Goal: Transaction & Acquisition: Download file/media

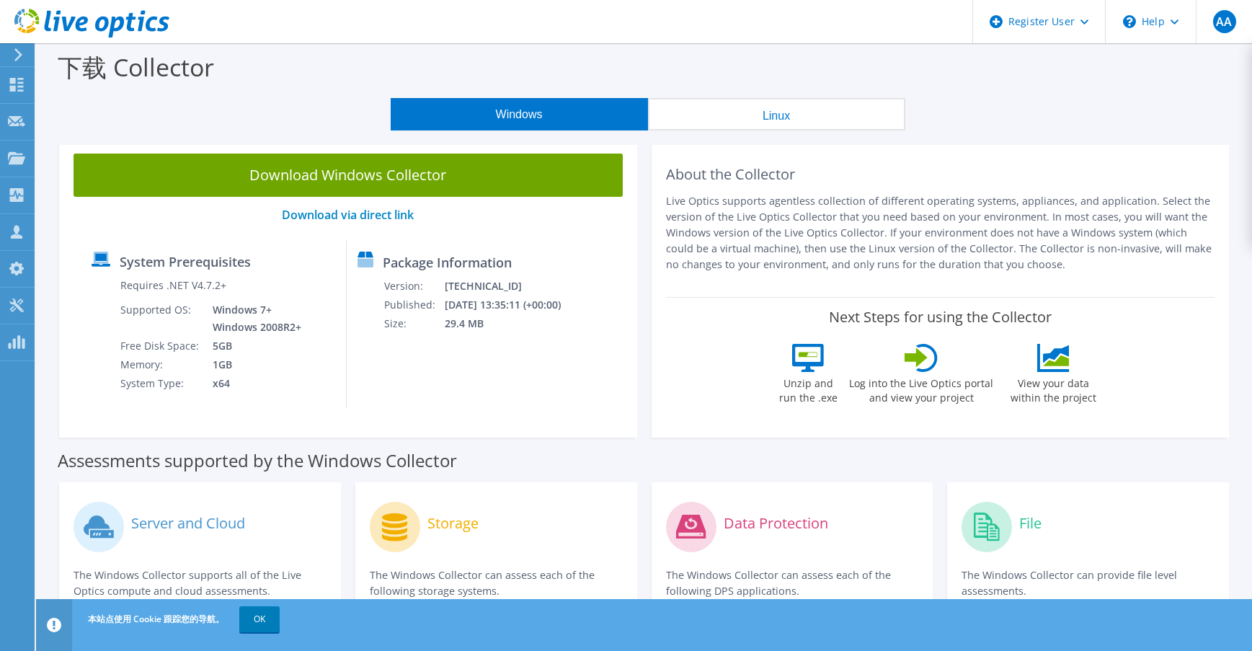
click at [4, 47] on div at bounding box center [84, 24] width 169 height 48
click at [14, 51] on div at bounding box center [16, 54] width 16 height 13
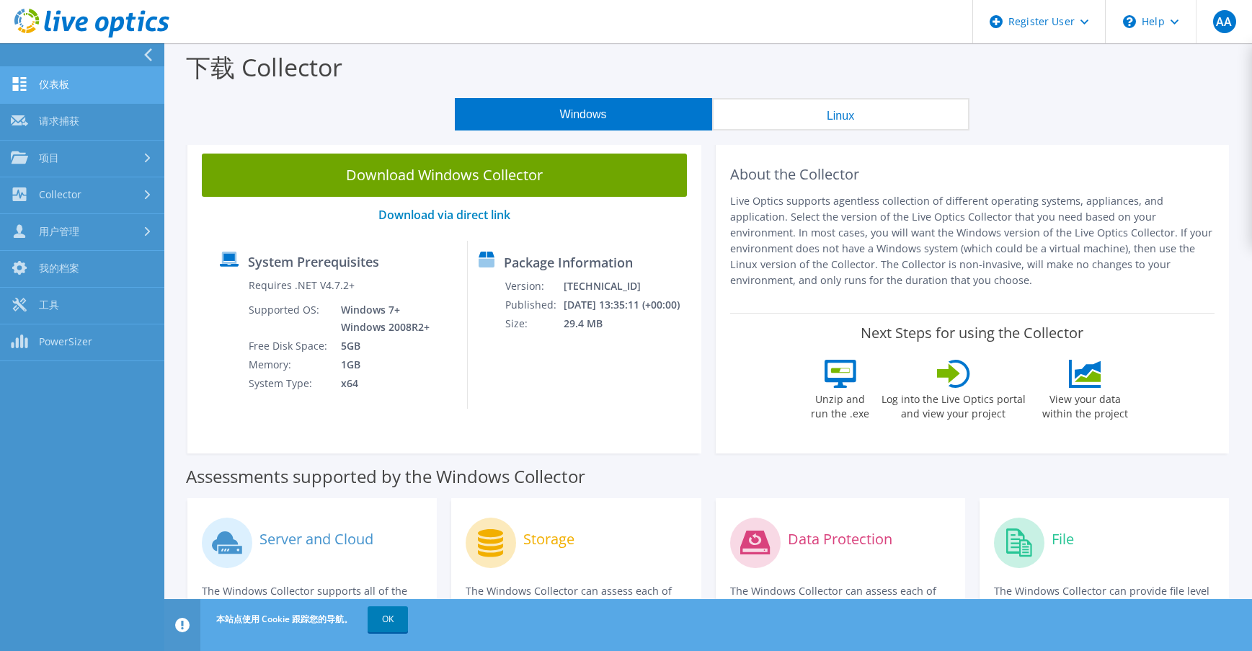
click at [69, 83] on link "仪表板" at bounding box center [82, 85] width 164 height 37
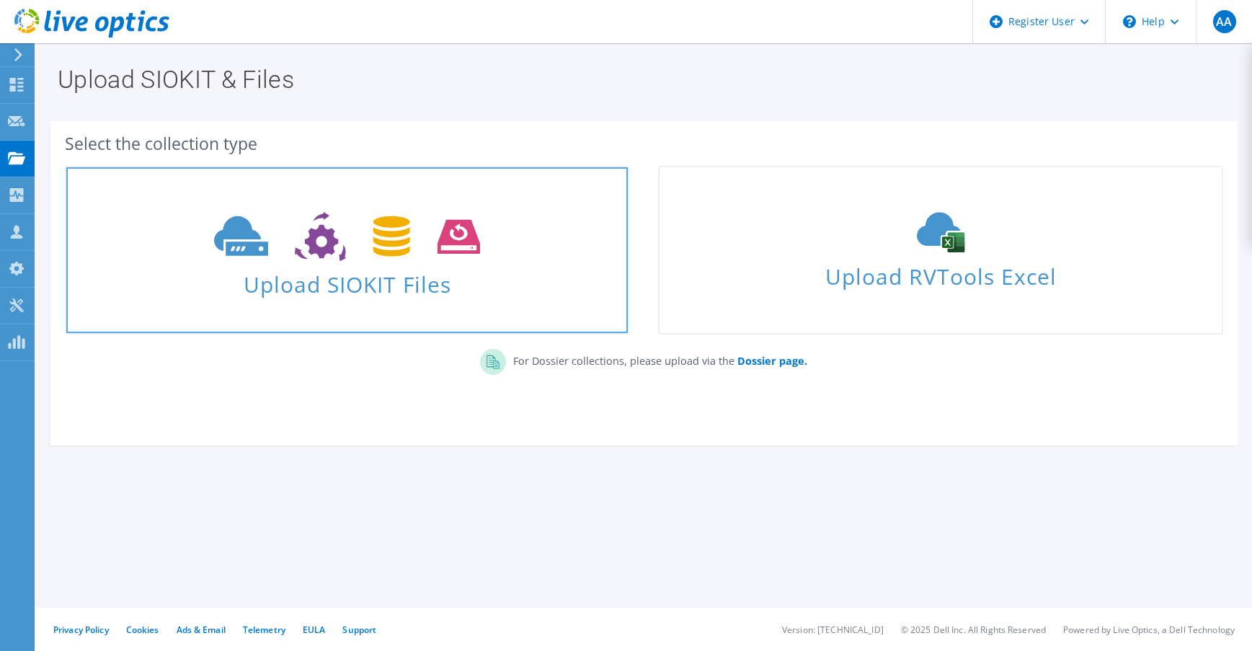
click at [313, 239] on icon at bounding box center [347, 237] width 266 height 50
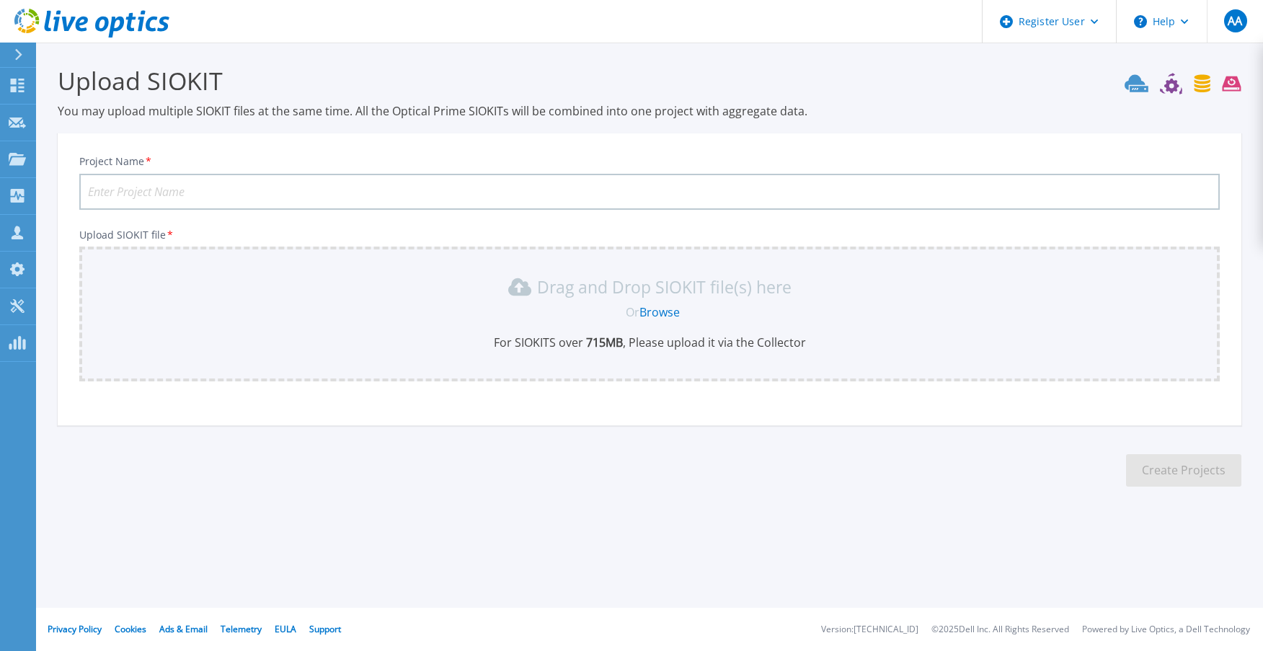
click at [259, 183] on input "Project Name *" at bounding box center [649, 192] width 1140 height 36
type input "20250819"
click at [441, 260] on div "Drag and Drop SIOKIT file(s) here Or Browse For SIOKITS over 715 MB , Please up…" at bounding box center [649, 314] width 1140 height 135
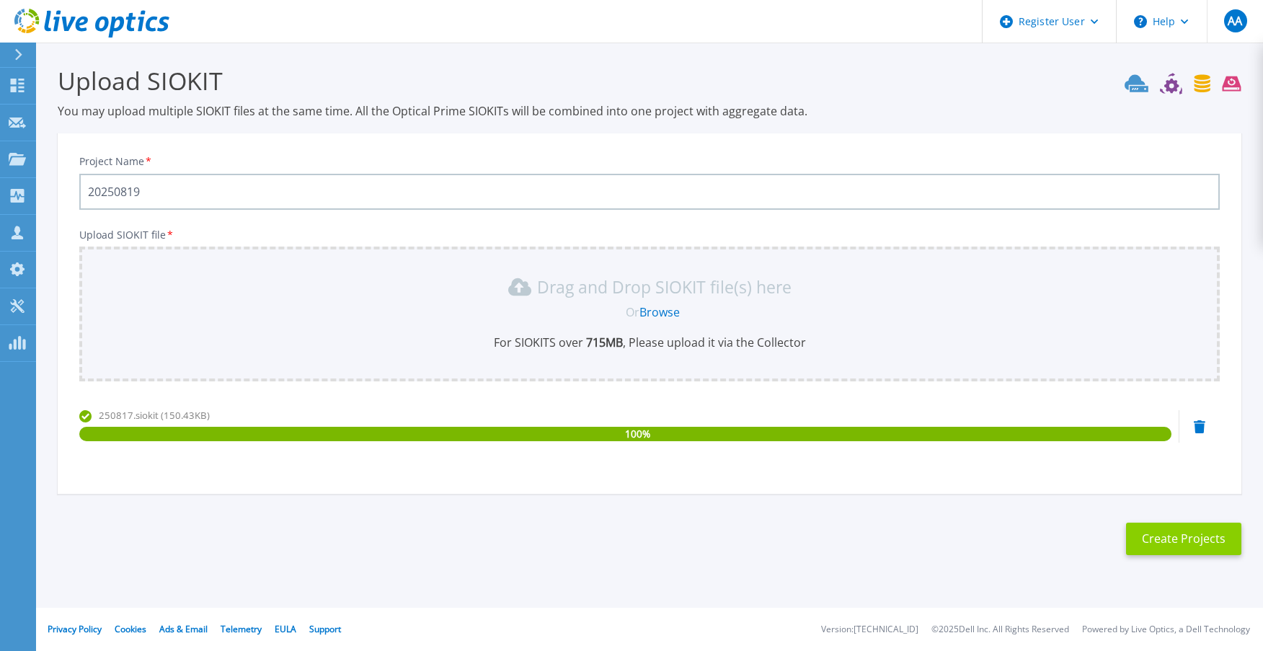
click at [1184, 544] on button "Create Projects" at bounding box center [1183, 539] width 115 height 32
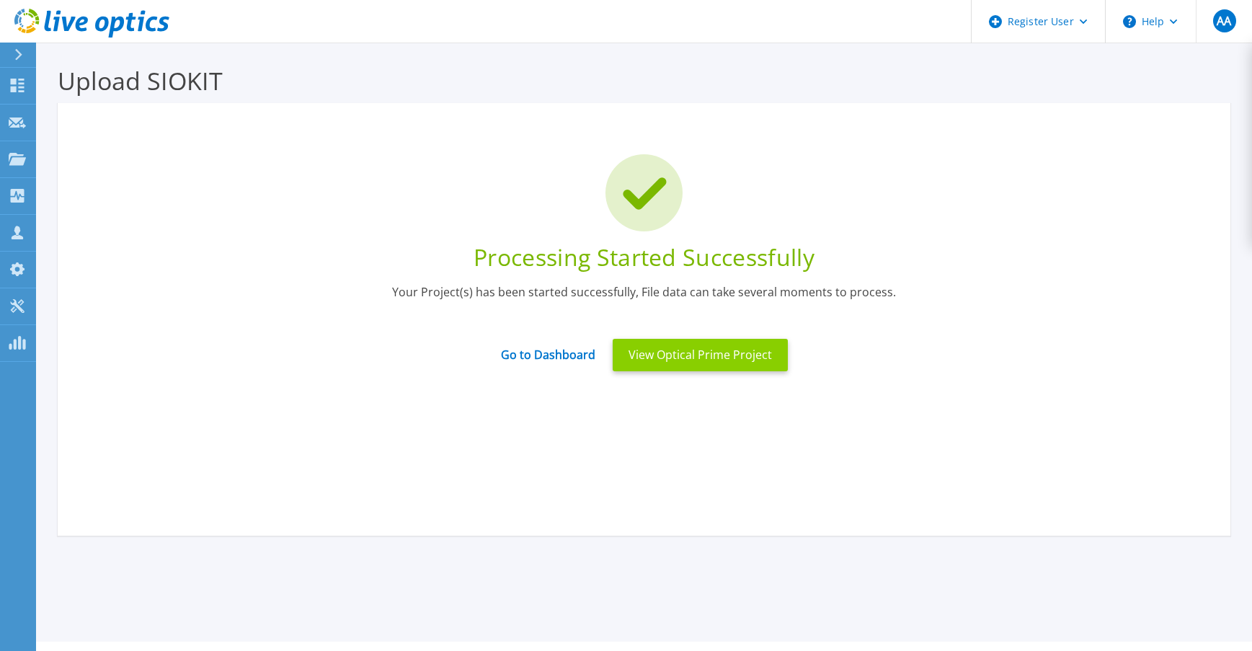
click at [634, 354] on button "View Optical Prime Project" at bounding box center [700, 355] width 175 height 32
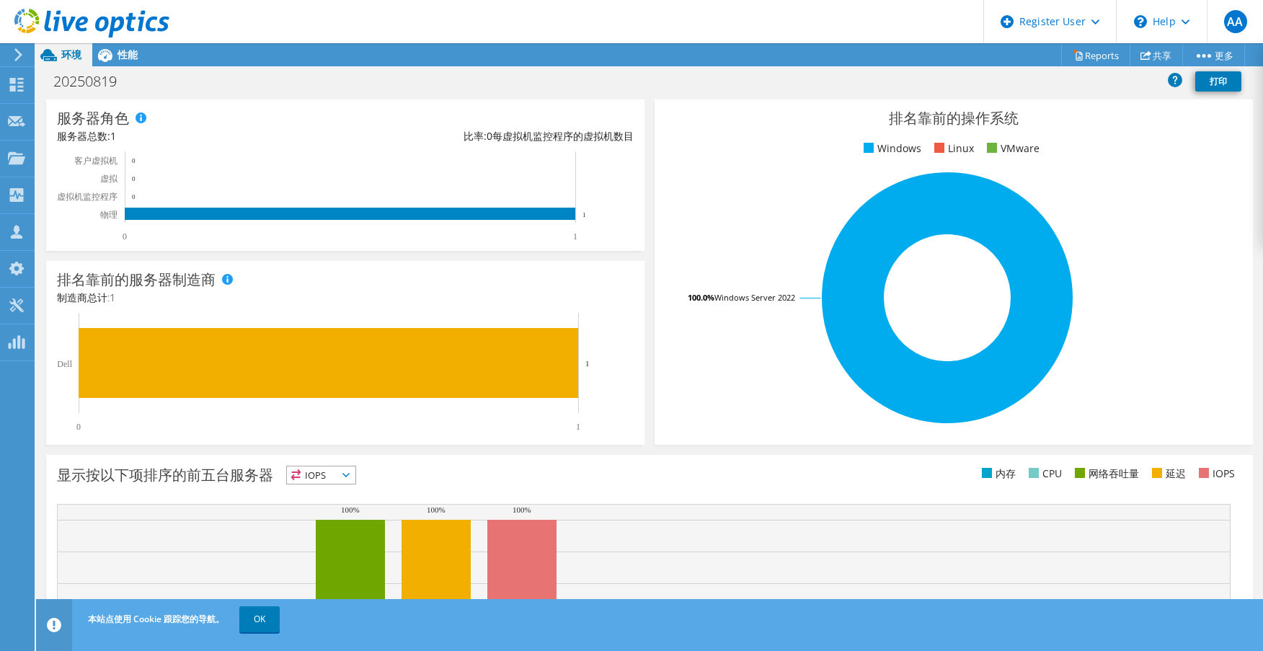
scroll to position [311, 0]
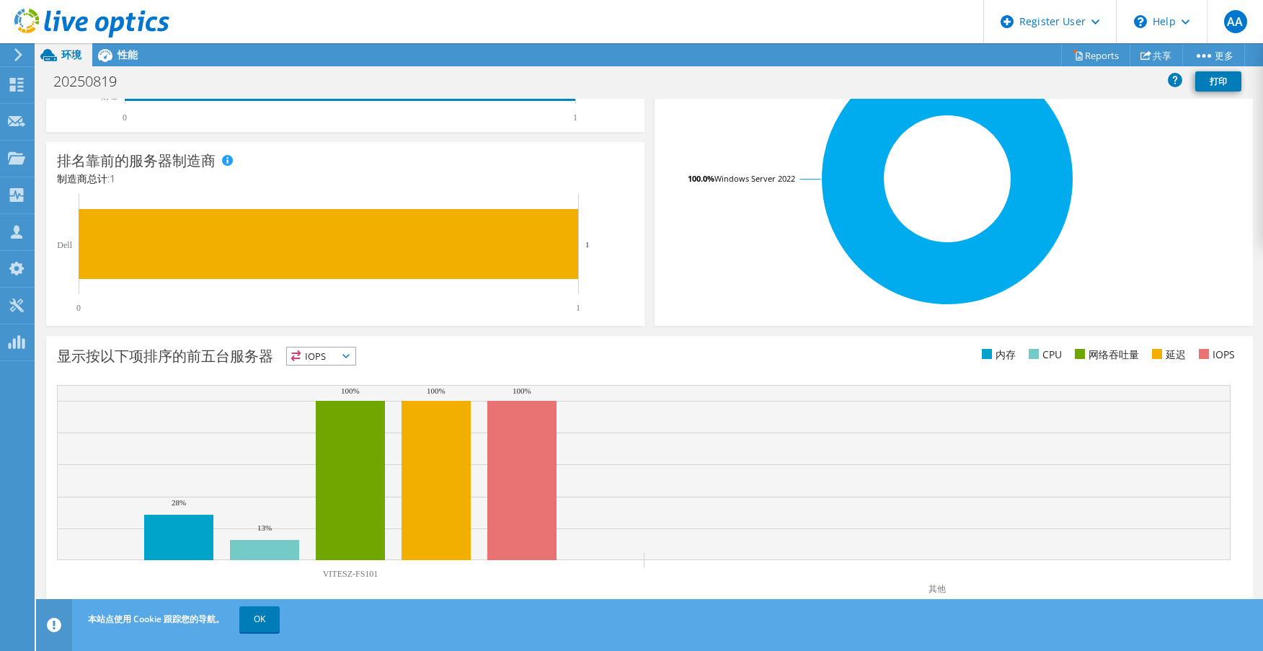
click at [340, 350] on span "IOPS" at bounding box center [321, 355] width 68 height 17
click at [329, 371] on li "IOPS" at bounding box center [321, 375] width 68 height 20
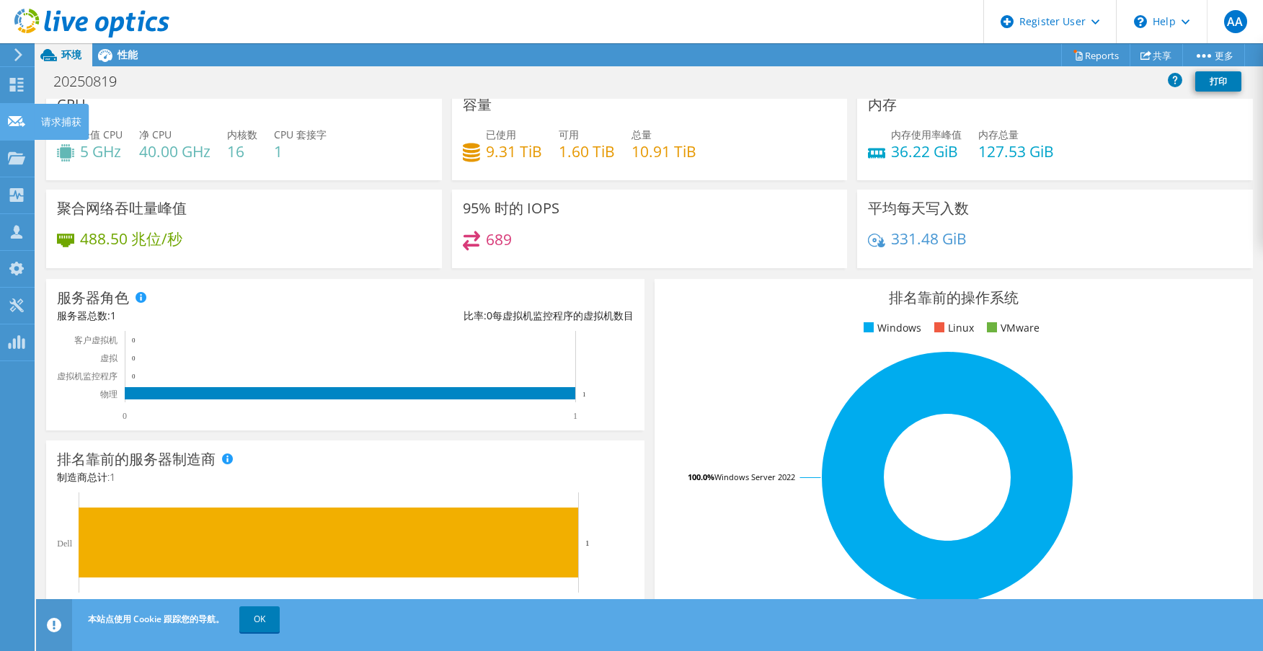
scroll to position [0, 0]
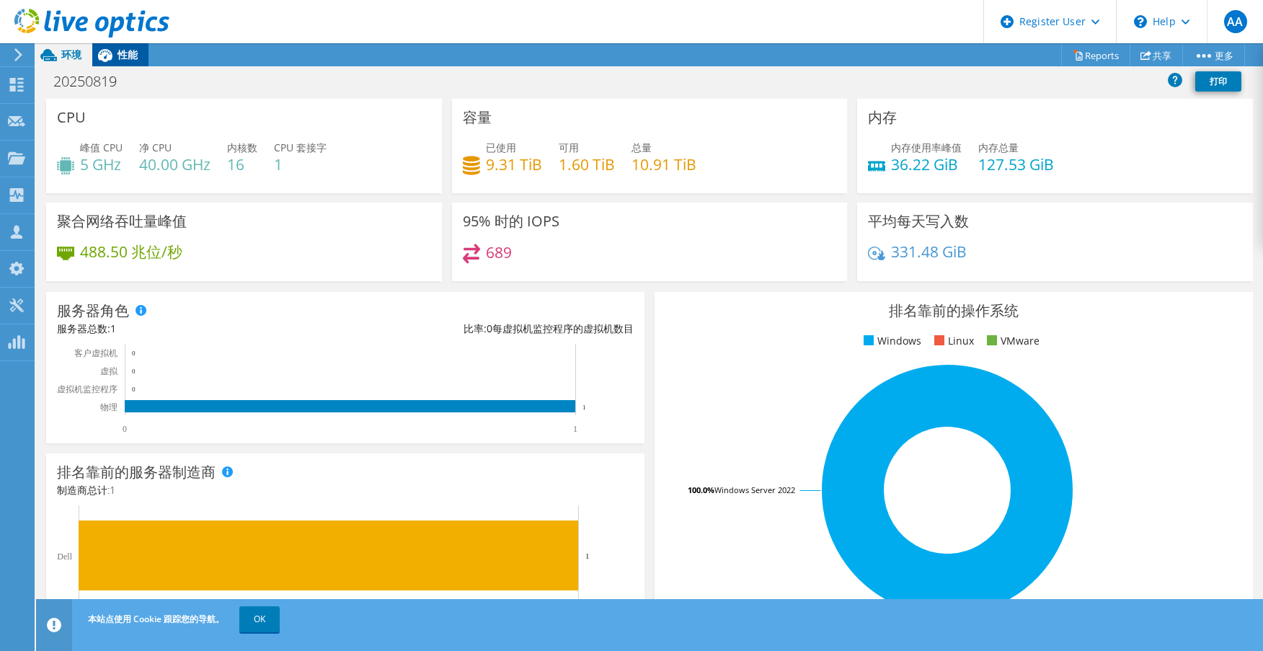
click at [133, 56] on span "性能" at bounding box center [127, 55] width 20 height 14
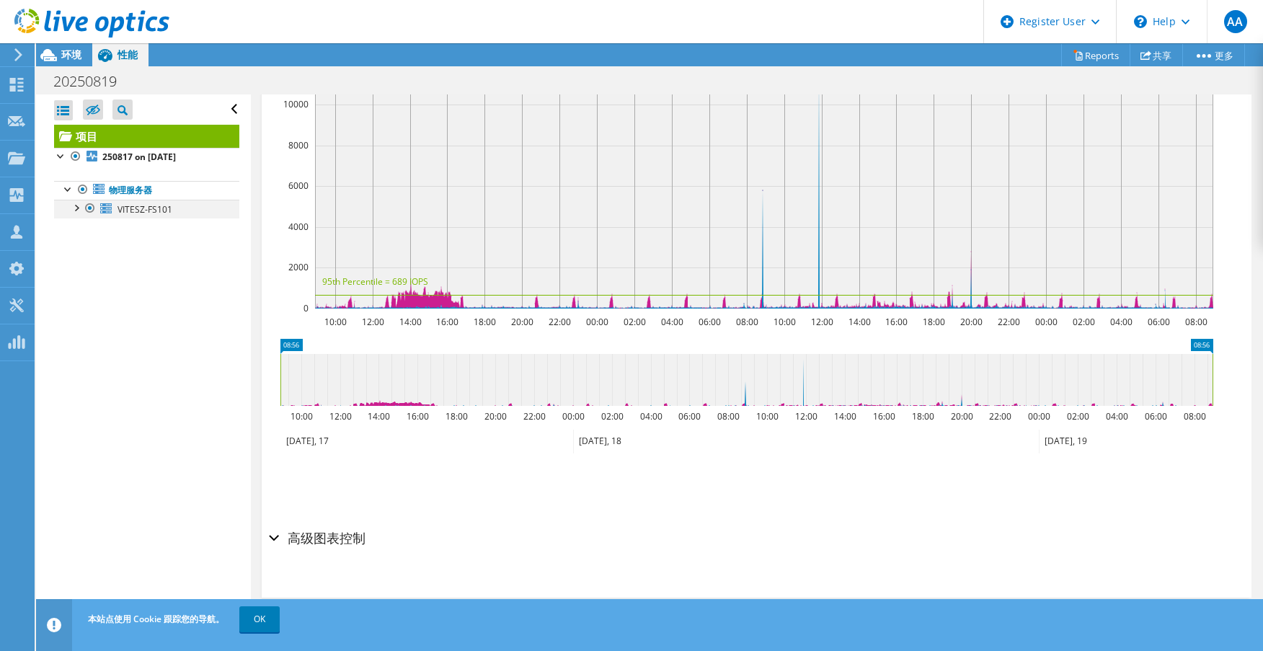
click at [79, 208] on div at bounding box center [75, 207] width 14 height 14
click at [115, 230] on icon at bounding box center [113, 227] width 12 height 7
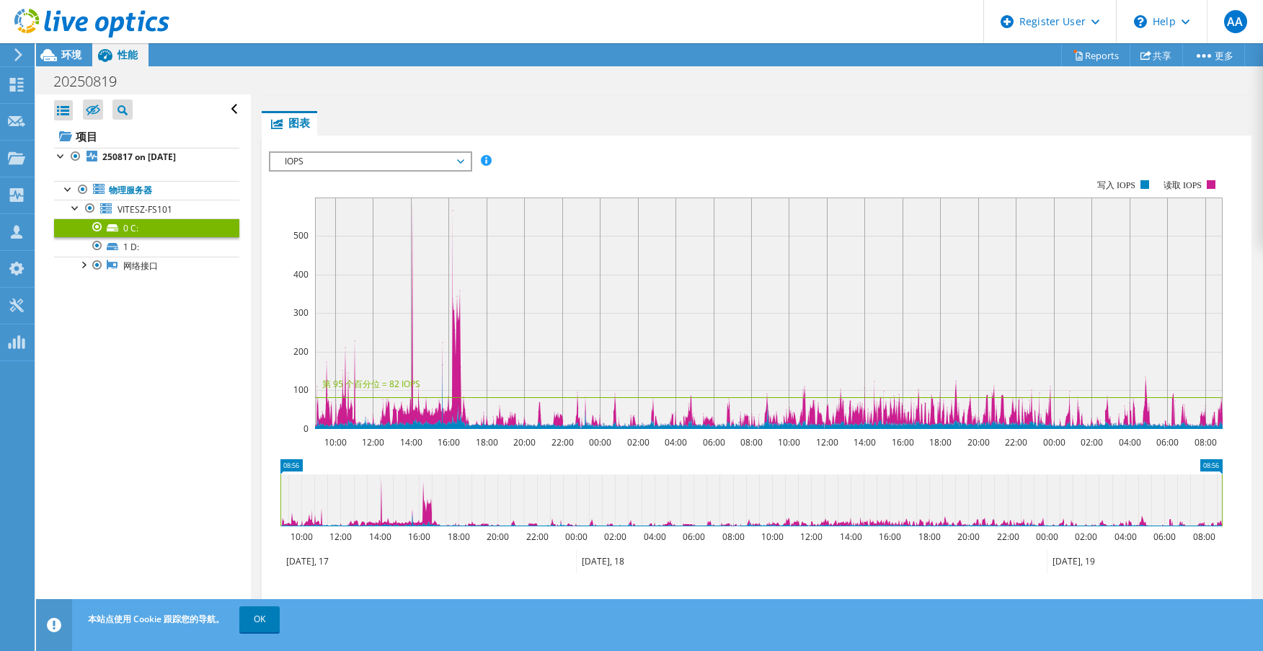
scroll to position [105, 0]
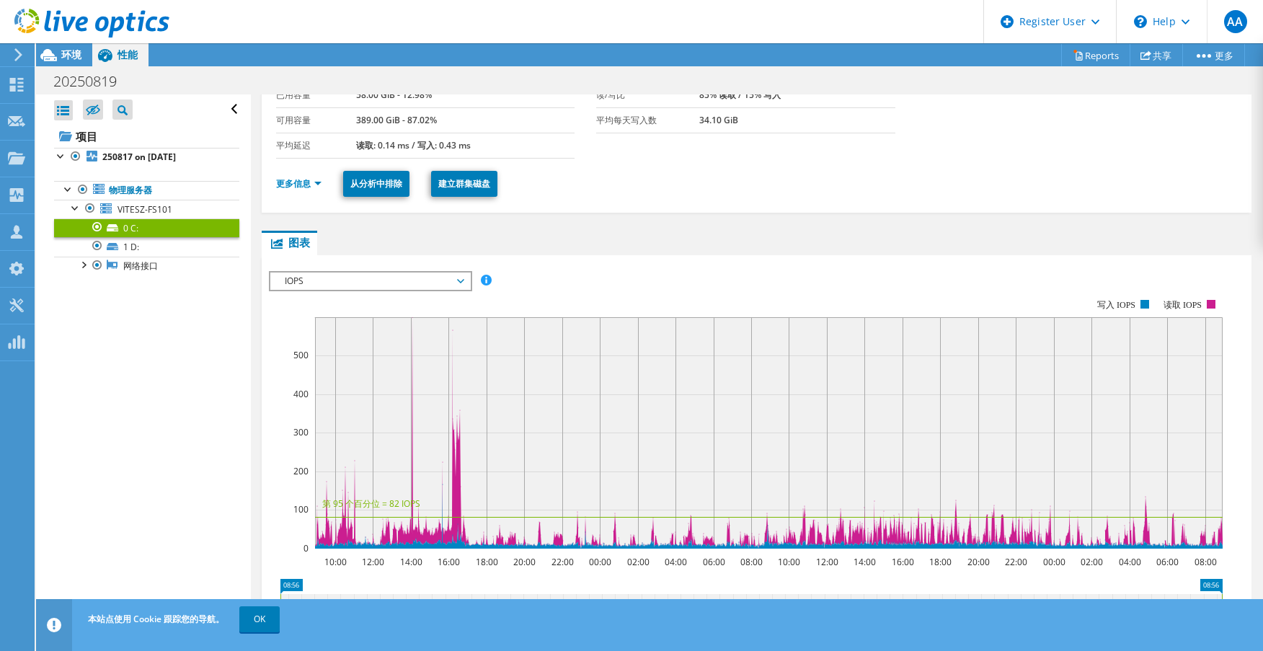
click at [353, 279] on span "IOPS" at bounding box center [370, 280] width 185 height 17
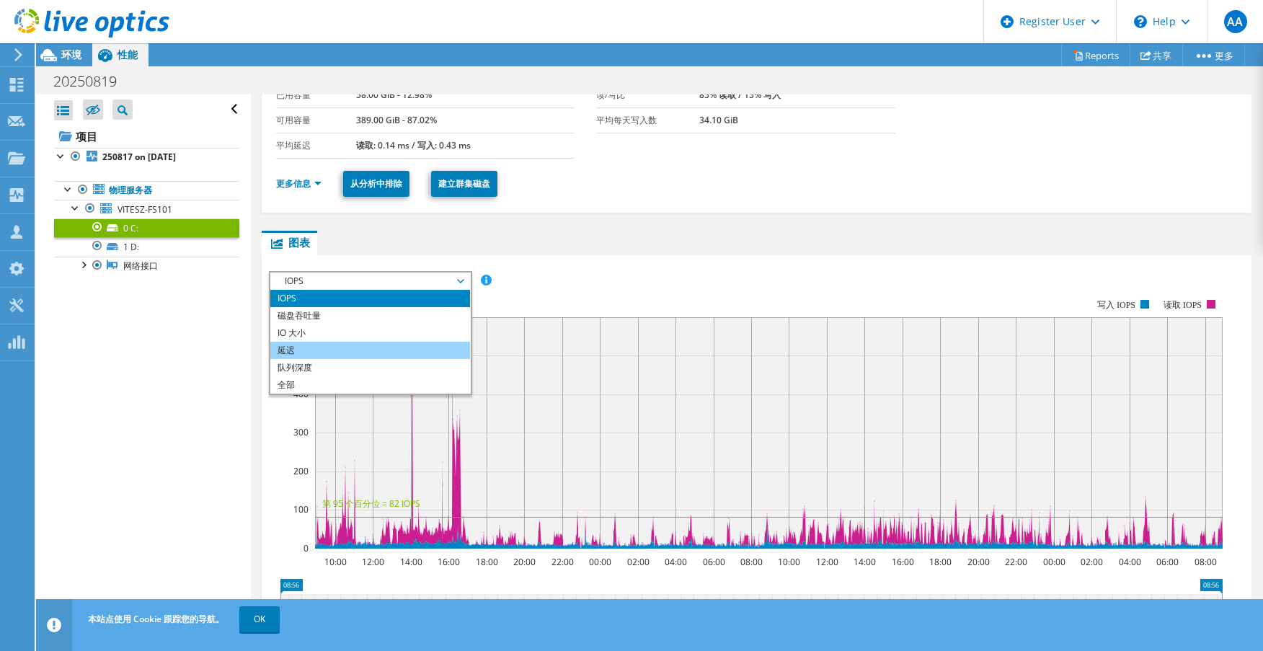
click at [333, 350] on li "延迟" at bounding box center [370, 350] width 200 height 17
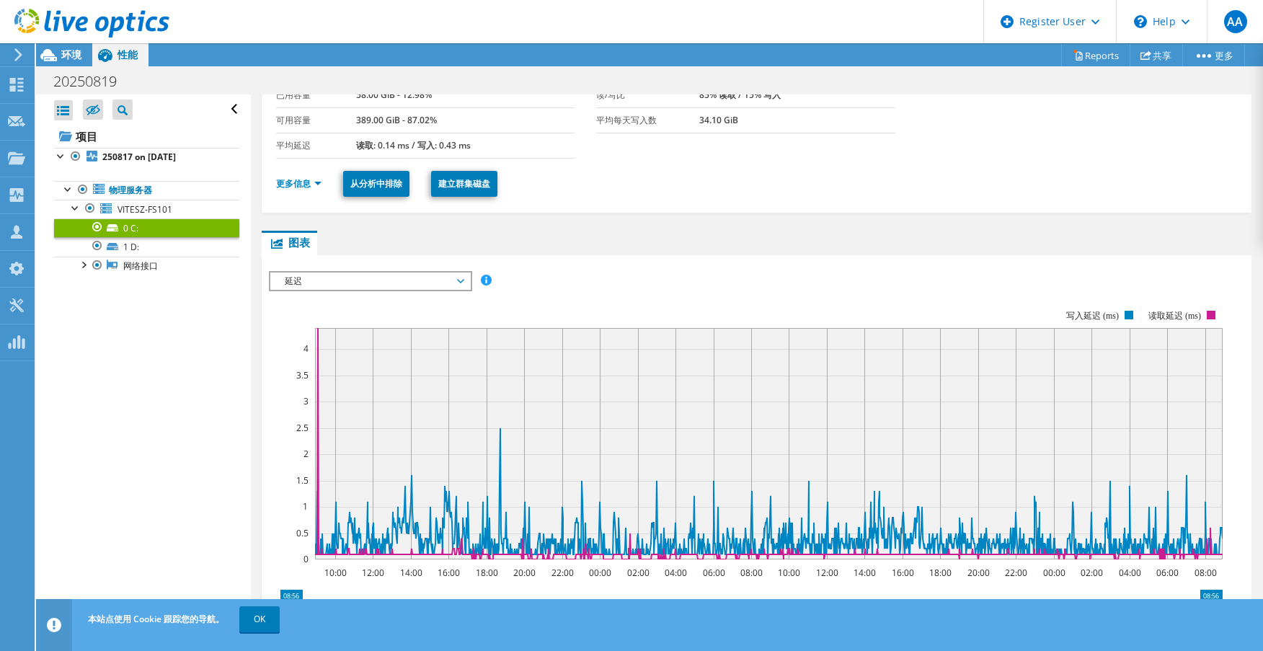
click at [350, 277] on span "延迟" at bounding box center [370, 280] width 185 height 17
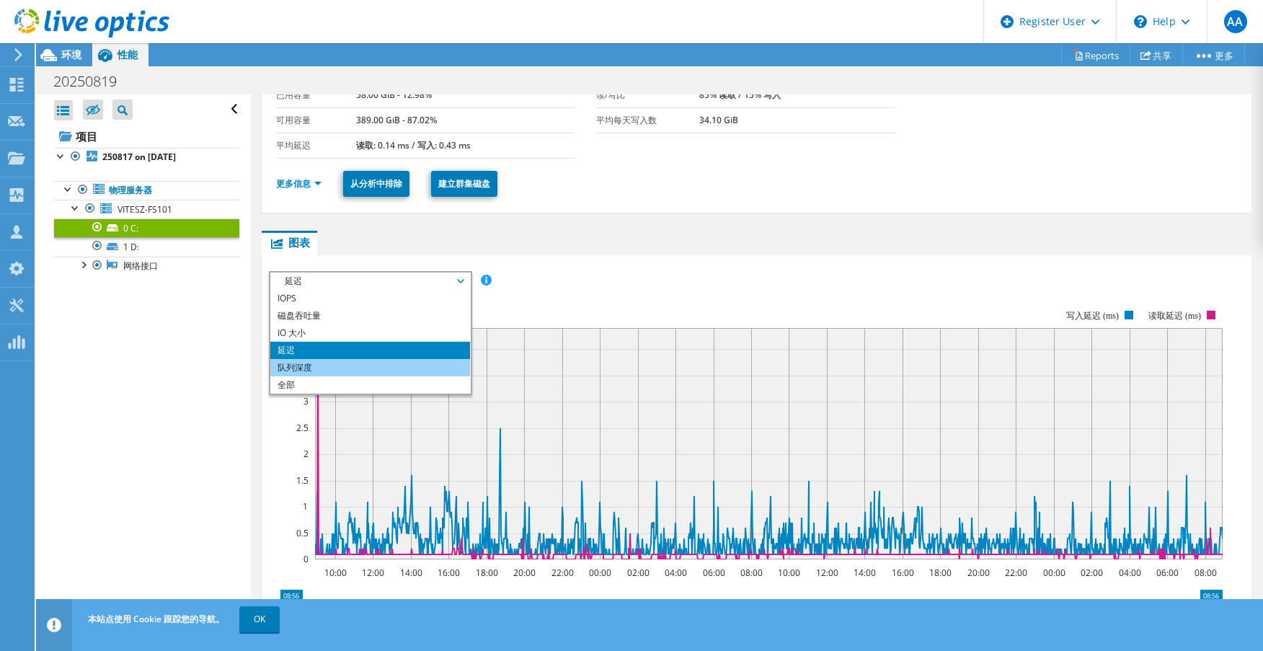
click at [320, 369] on li "队列深度" at bounding box center [370, 367] width 200 height 17
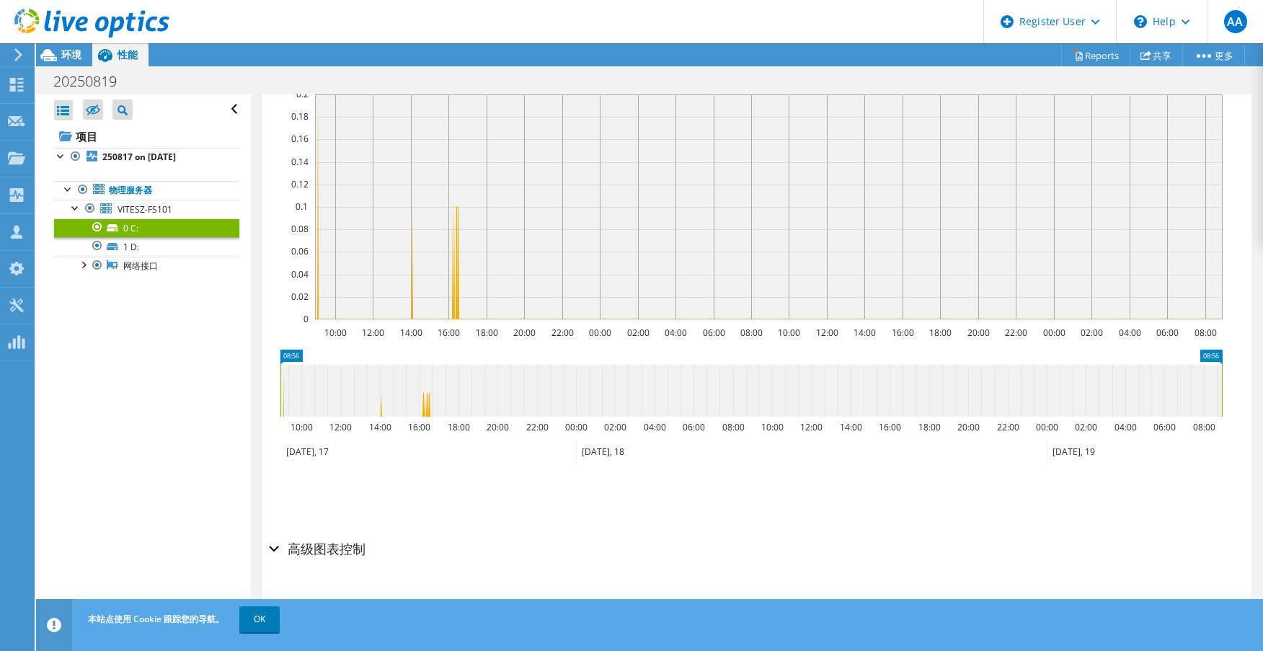
scroll to position [225, 0]
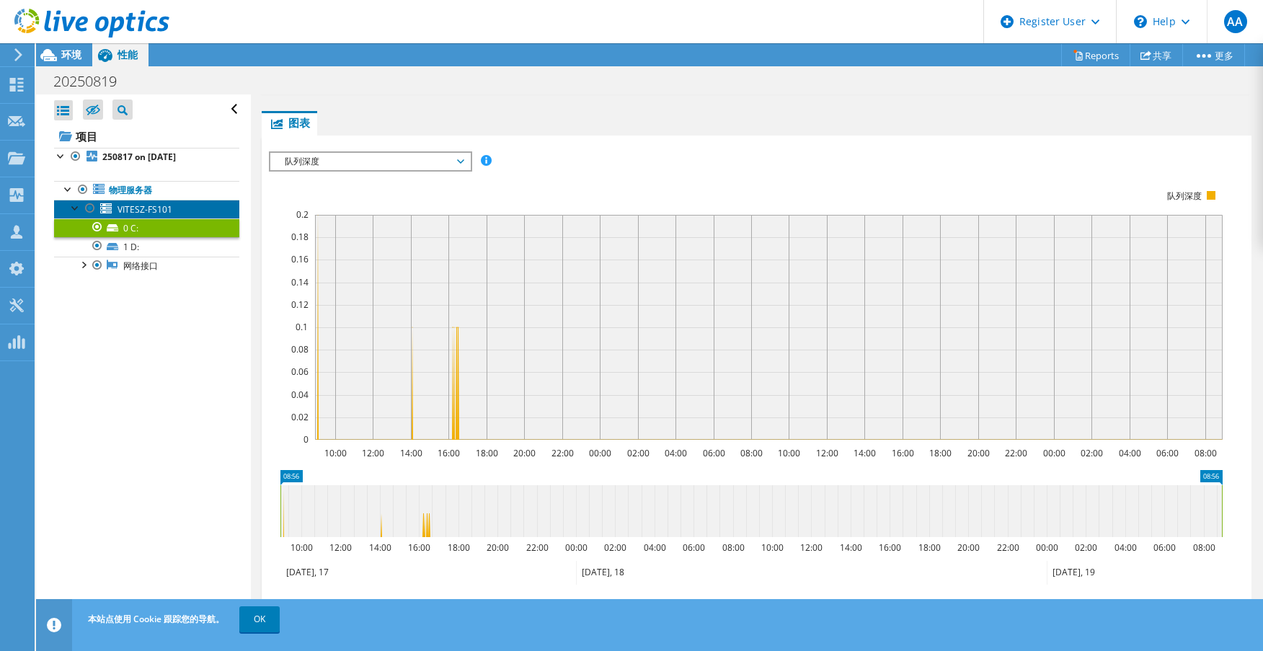
click at [127, 210] on span "VITESZ-FS101" at bounding box center [144, 209] width 55 height 12
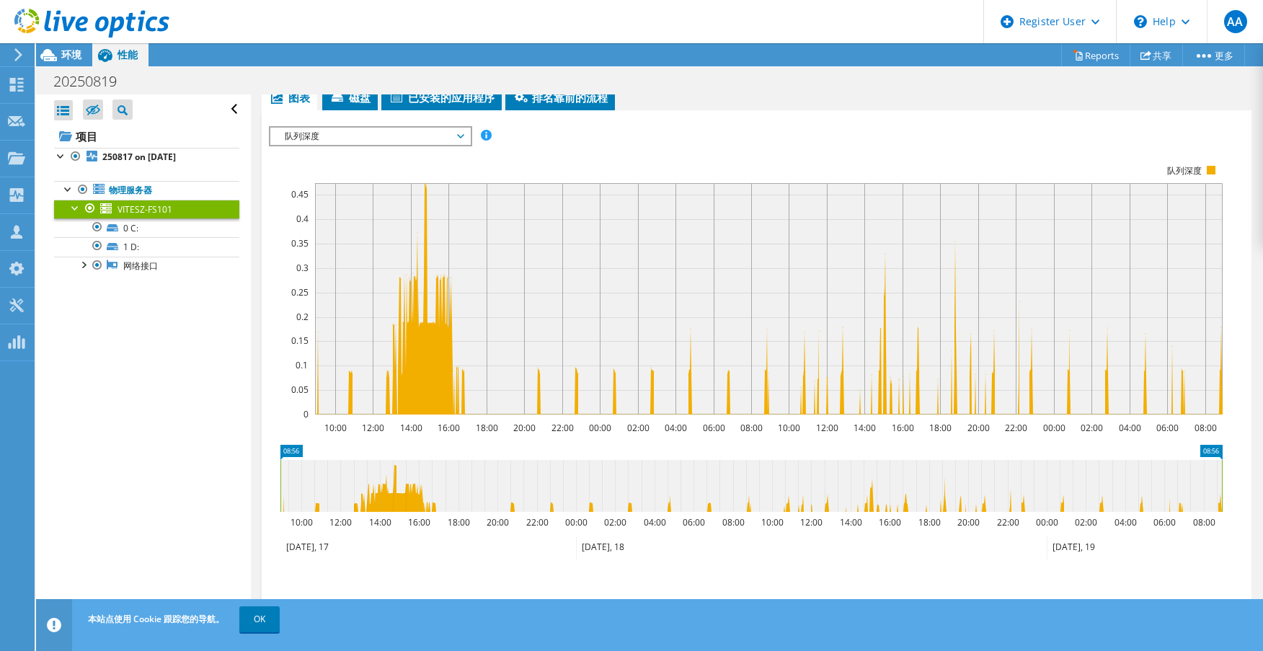
scroll to position [200, 0]
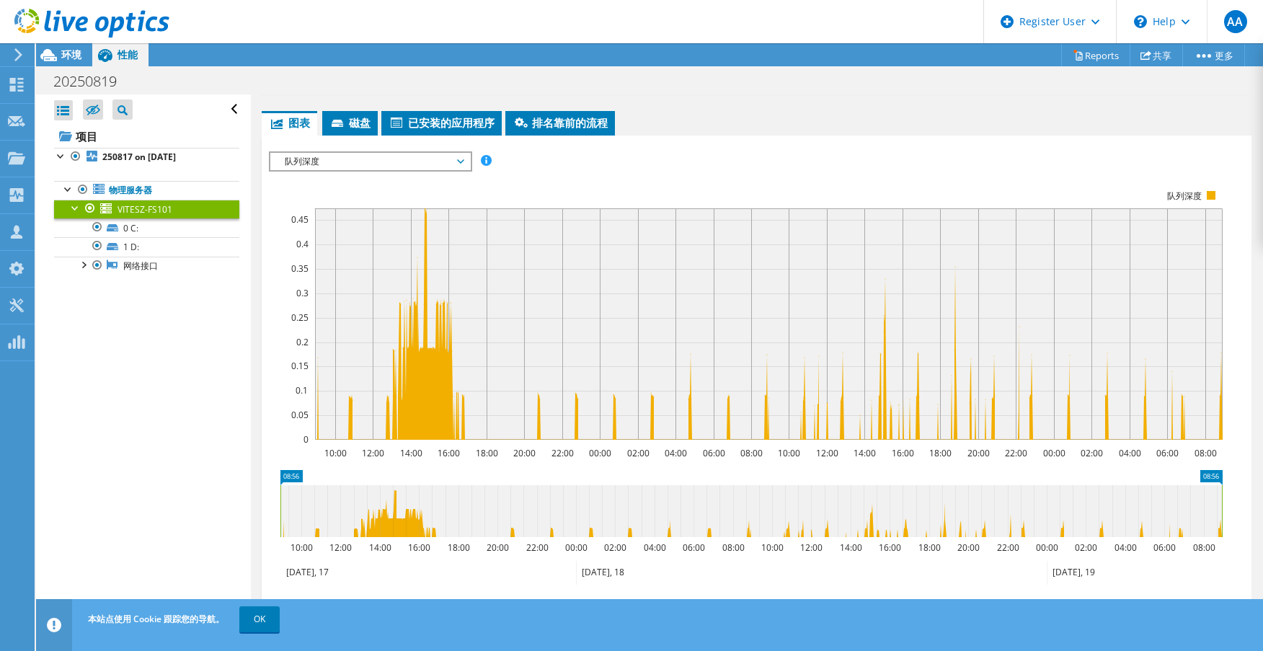
click at [376, 156] on span "队列深度" at bounding box center [370, 161] width 185 height 17
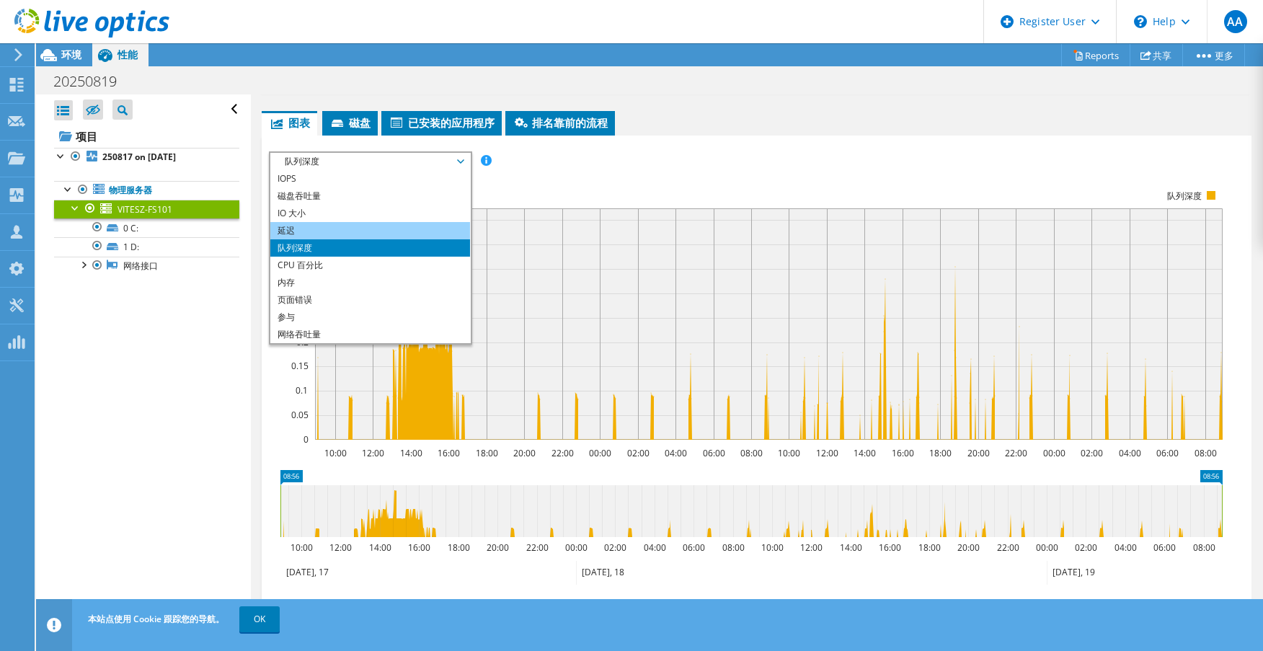
click at [319, 231] on li "延迟" at bounding box center [370, 230] width 200 height 17
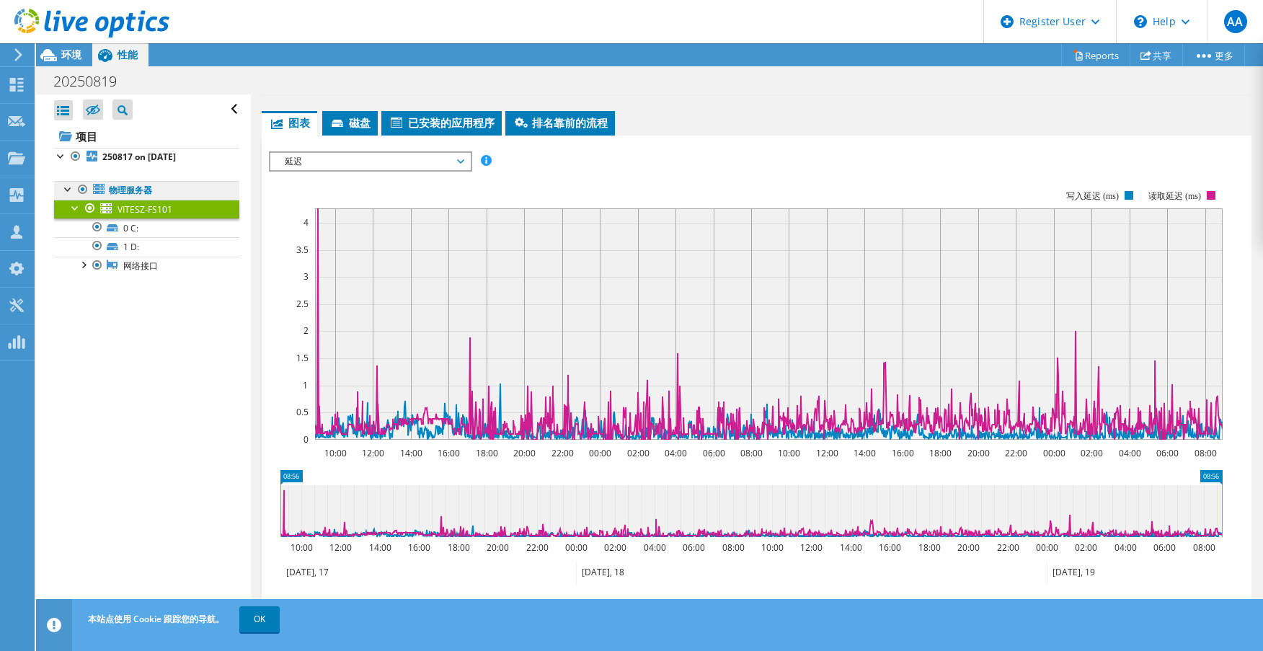
click at [122, 188] on link "物理服务器" at bounding box center [146, 190] width 185 height 19
click at [135, 187] on link "物理服务器" at bounding box center [146, 190] width 185 height 19
click at [363, 151] on div "延迟 IOPS 磁盘吞吐量 IO 大小 延迟 队列深度 CPU 百分比 内存 页面错误 参与 网络吞吐量 排名靠前的服务器（按页面错误排序） Workload…" at bounding box center [370, 161] width 203 height 20
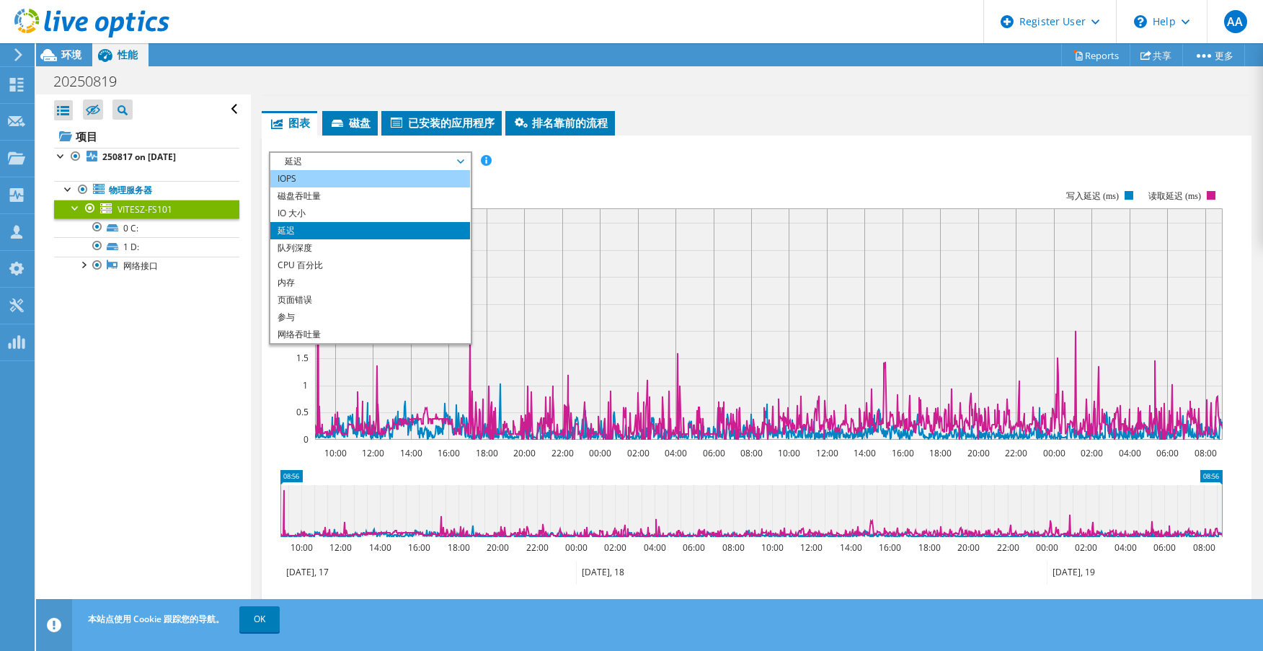
click at [323, 179] on li "IOPS" at bounding box center [370, 178] width 200 height 17
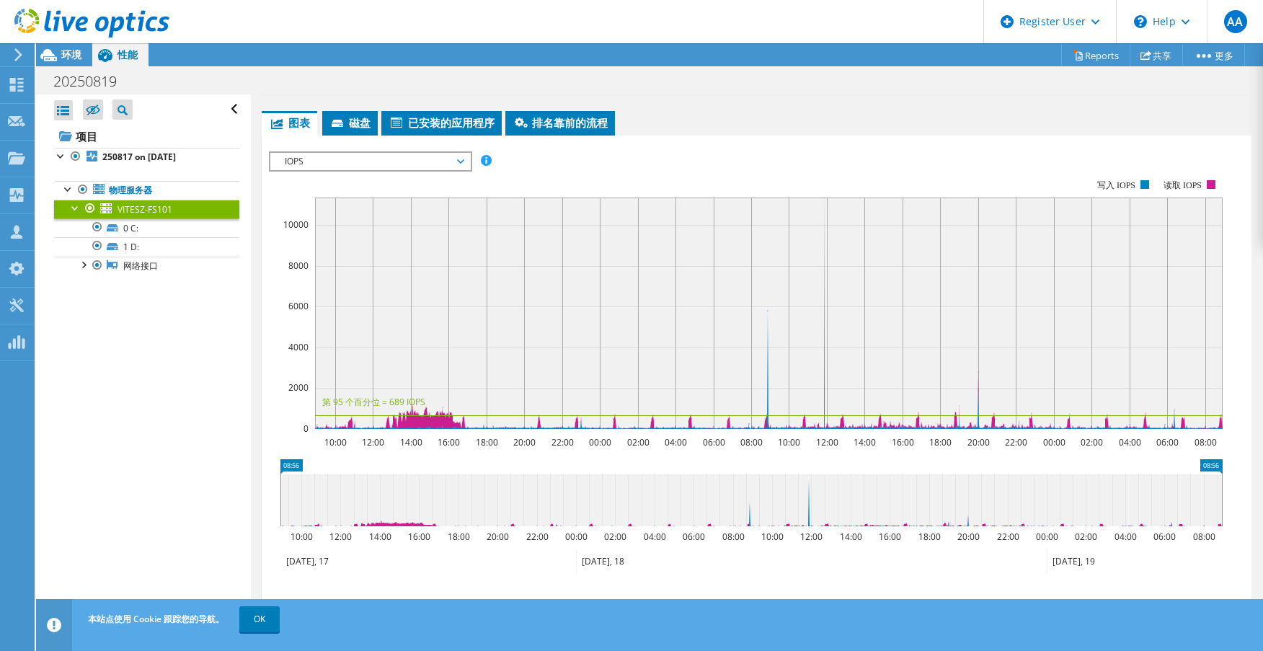
click at [407, 161] on span "IOPS" at bounding box center [370, 161] width 185 height 17
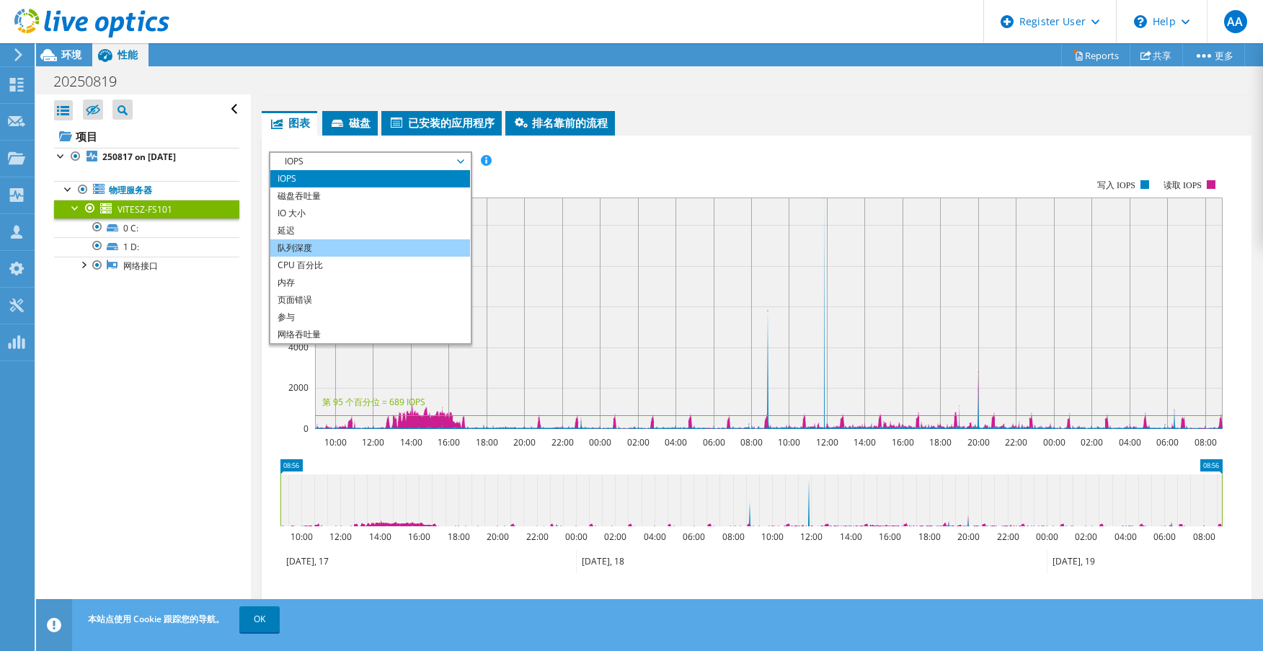
click at [322, 247] on li "队列深度" at bounding box center [370, 247] width 200 height 17
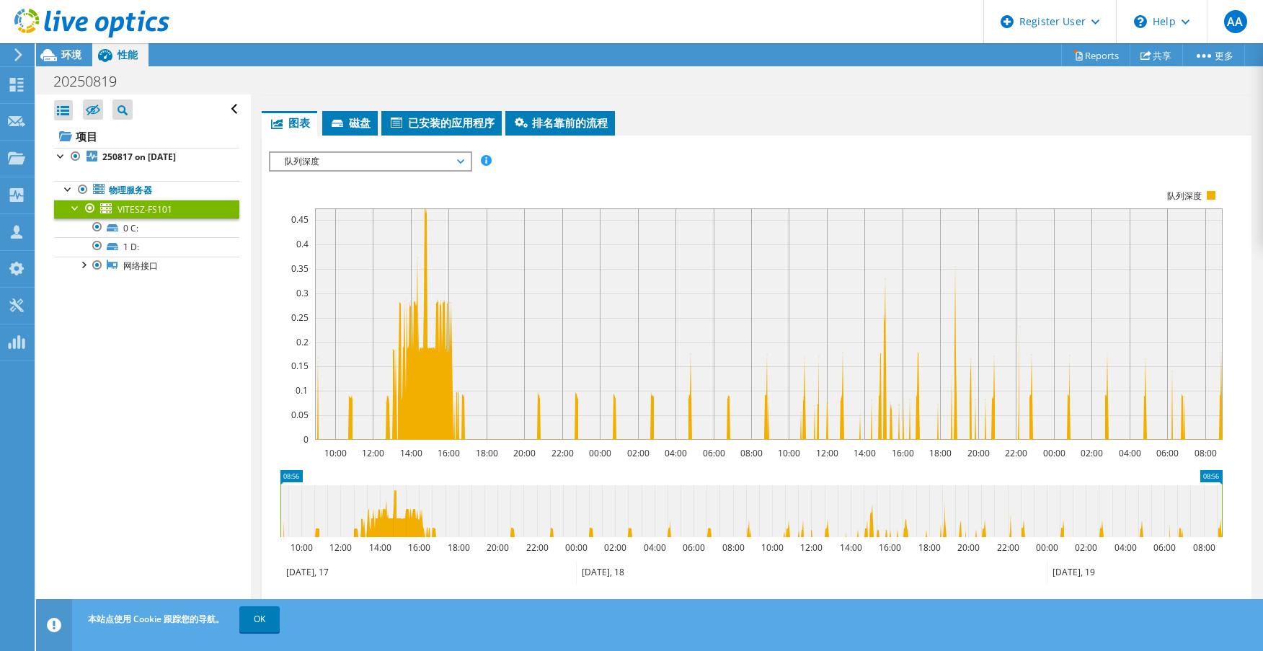
click at [363, 161] on span "队列深度" at bounding box center [370, 161] width 185 height 17
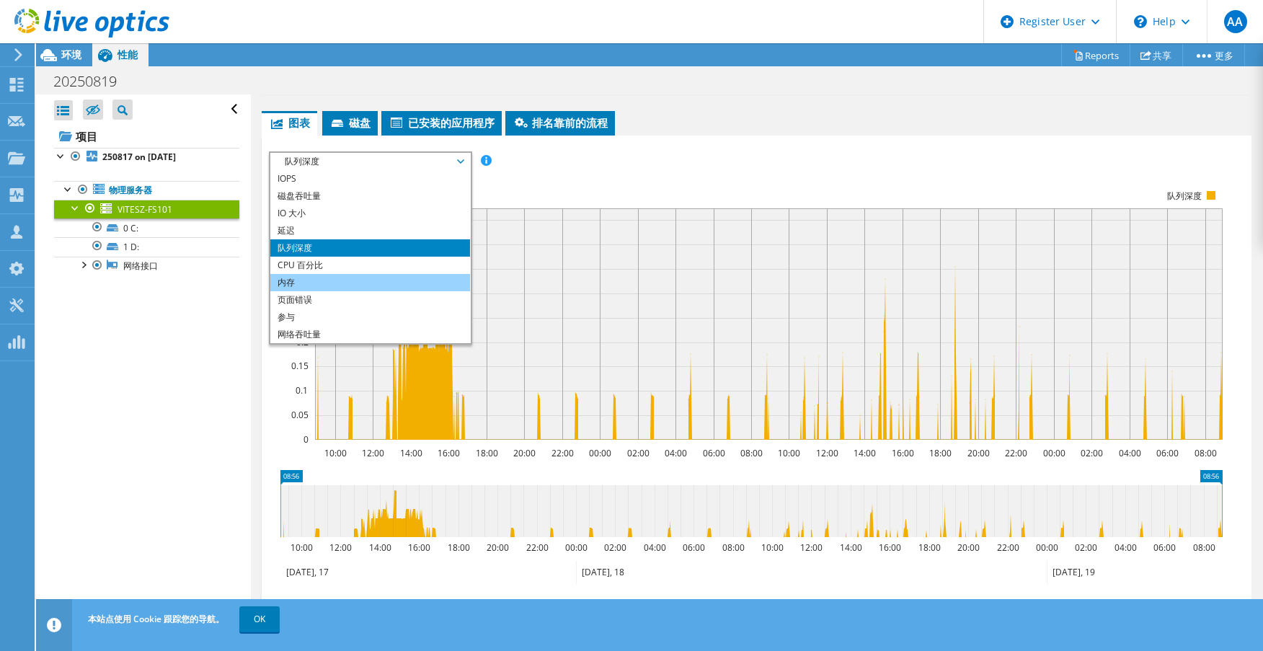
click at [309, 286] on li "内存" at bounding box center [370, 282] width 200 height 17
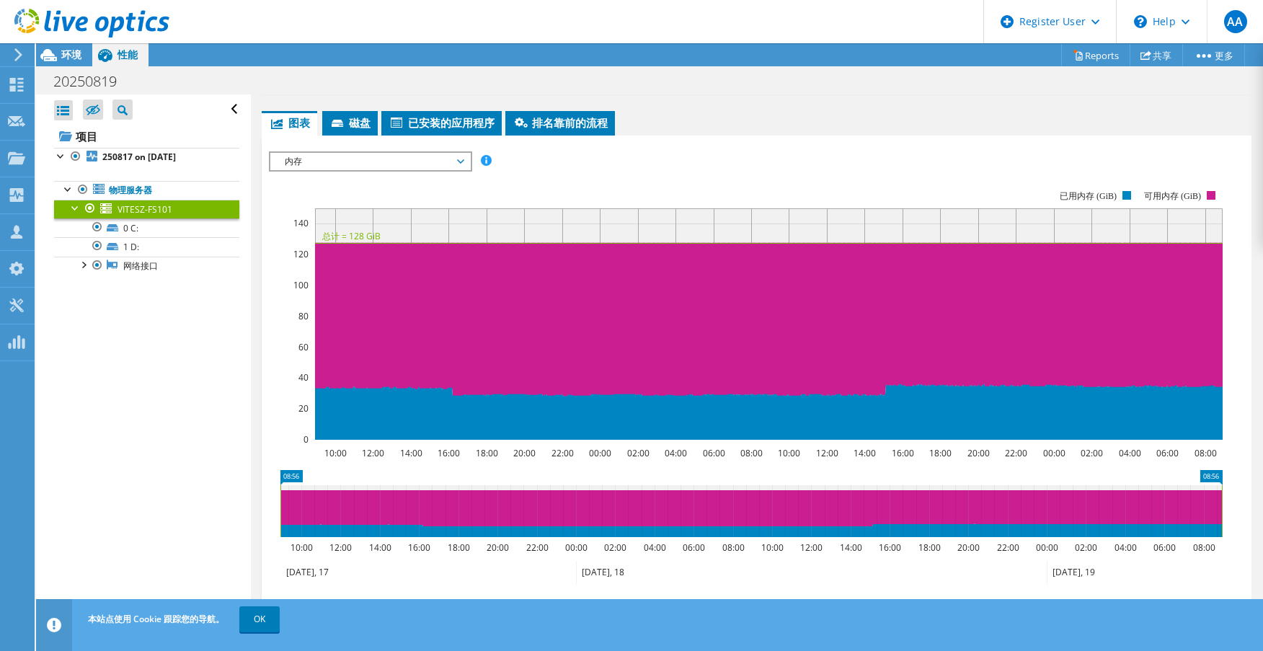
click at [364, 161] on span "内存" at bounding box center [370, 161] width 185 height 17
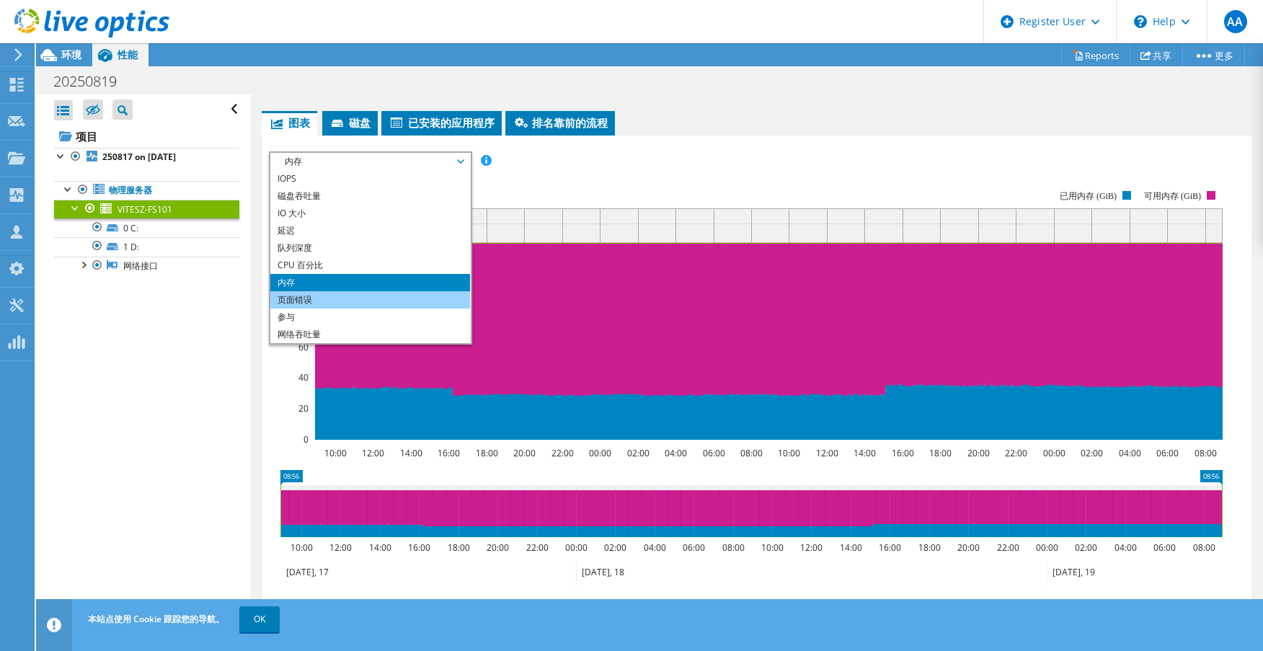
click at [290, 296] on li "页面错误" at bounding box center [370, 299] width 200 height 17
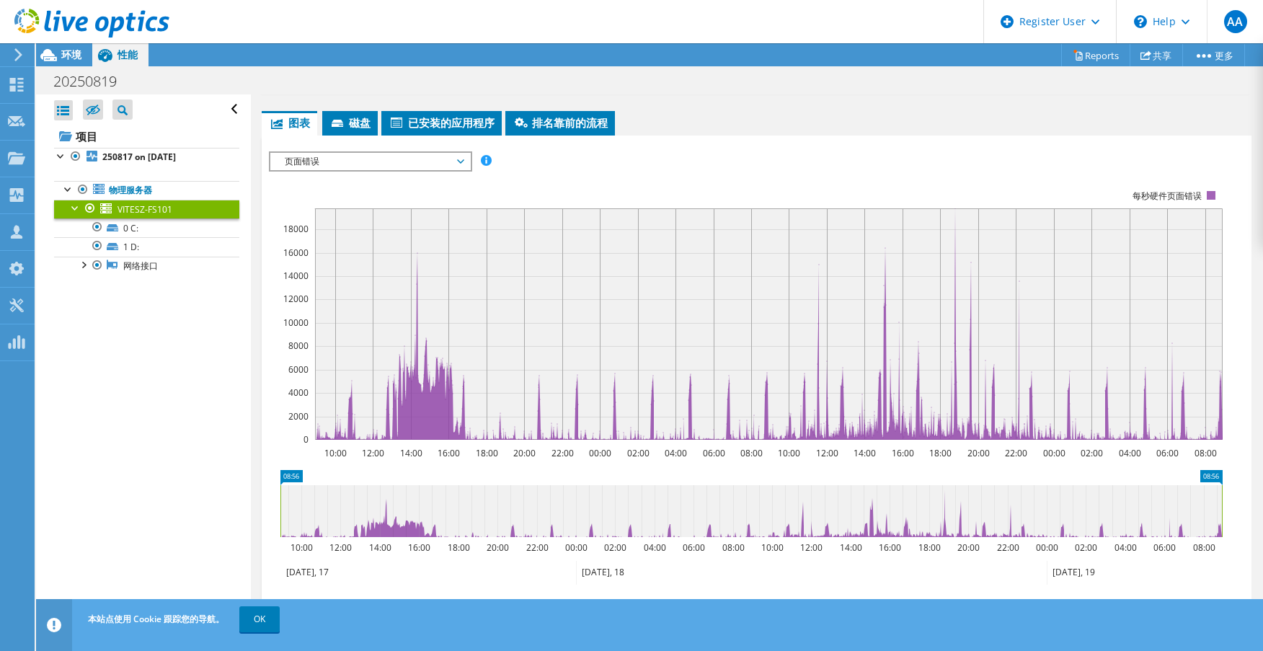
click at [364, 161] on span "页面错误" at bounding box center [370, 161] width 185 height 17
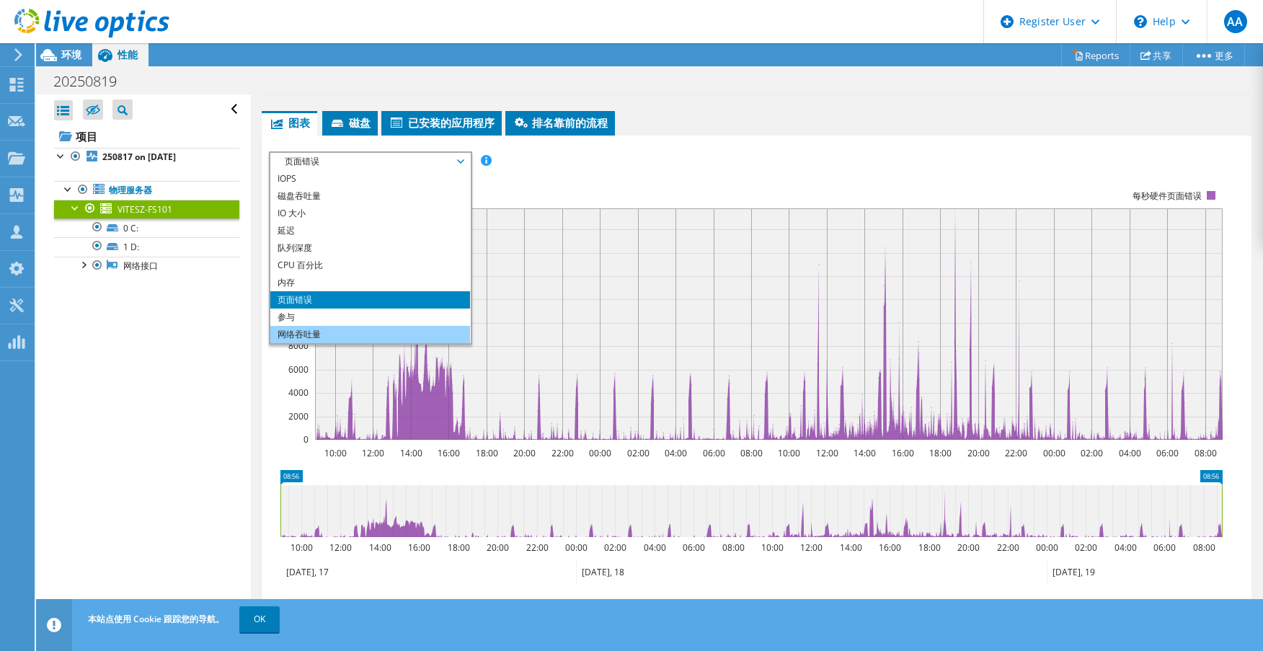
click at [298, 329] on li "网络吞吐量" at bounding box center [370, 334] width 200 height 17
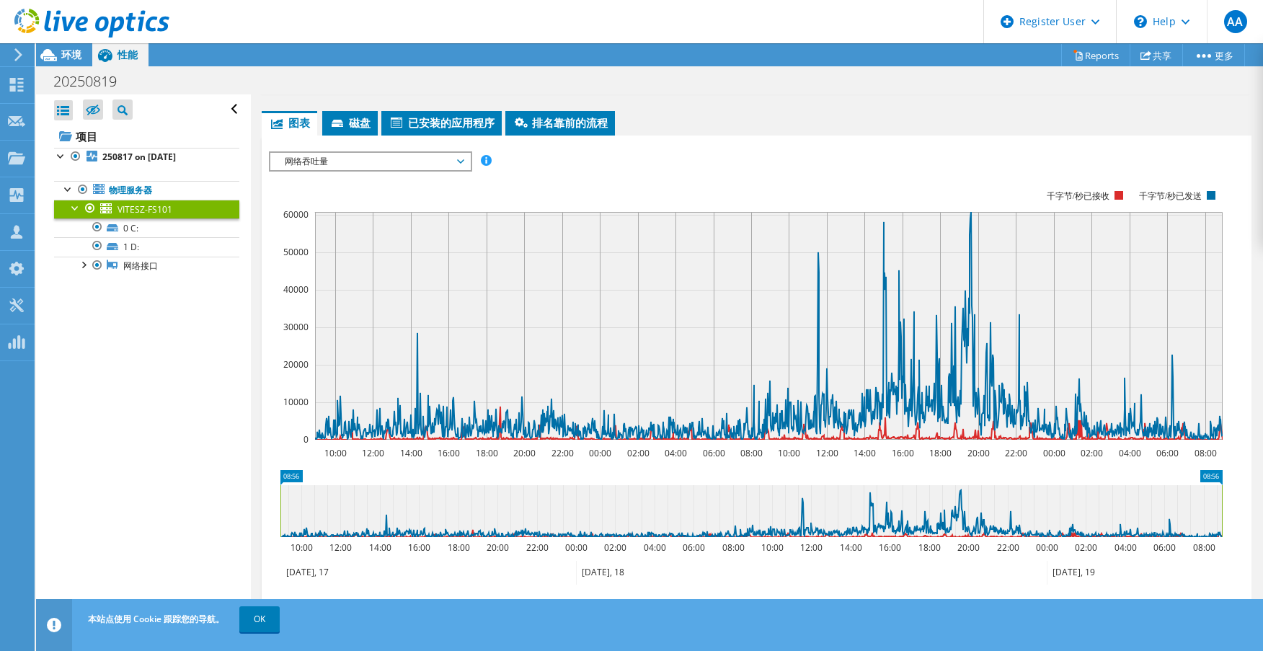
click at [327, 159] on span "网络吞吐量" at bounding box center [370, 161] width 185 height 17
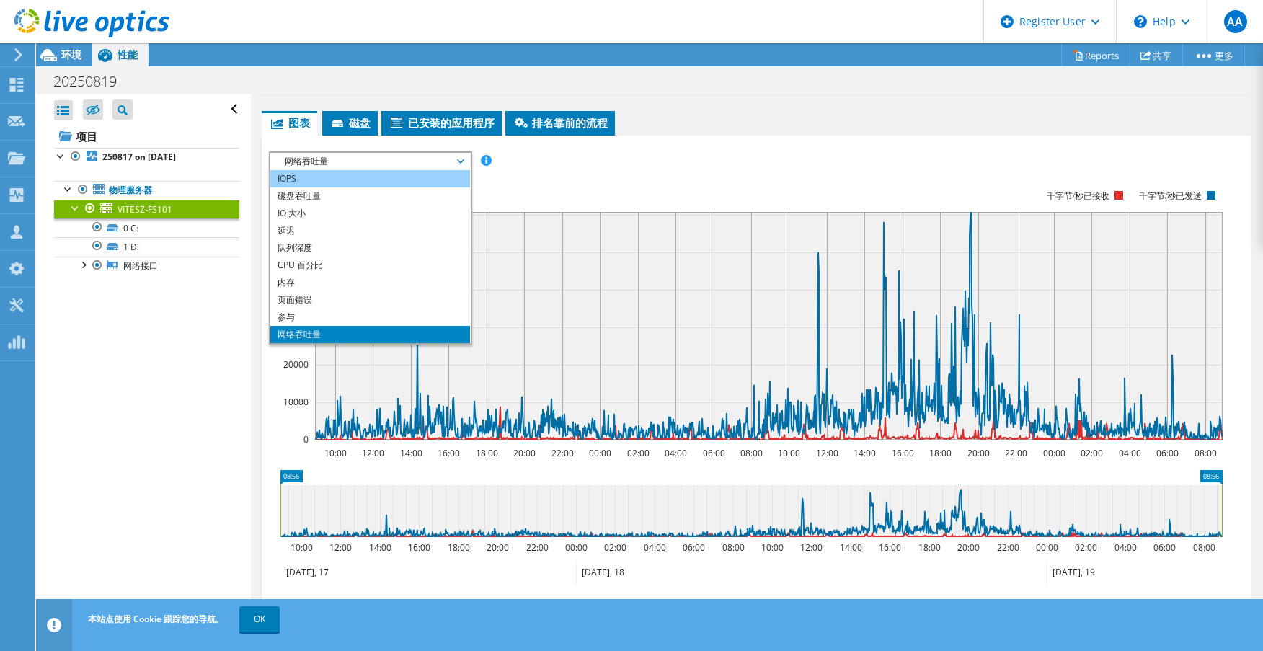
click at [318, 184] on li "IOPS" at bounding box center [370, 178] width 200 height 17
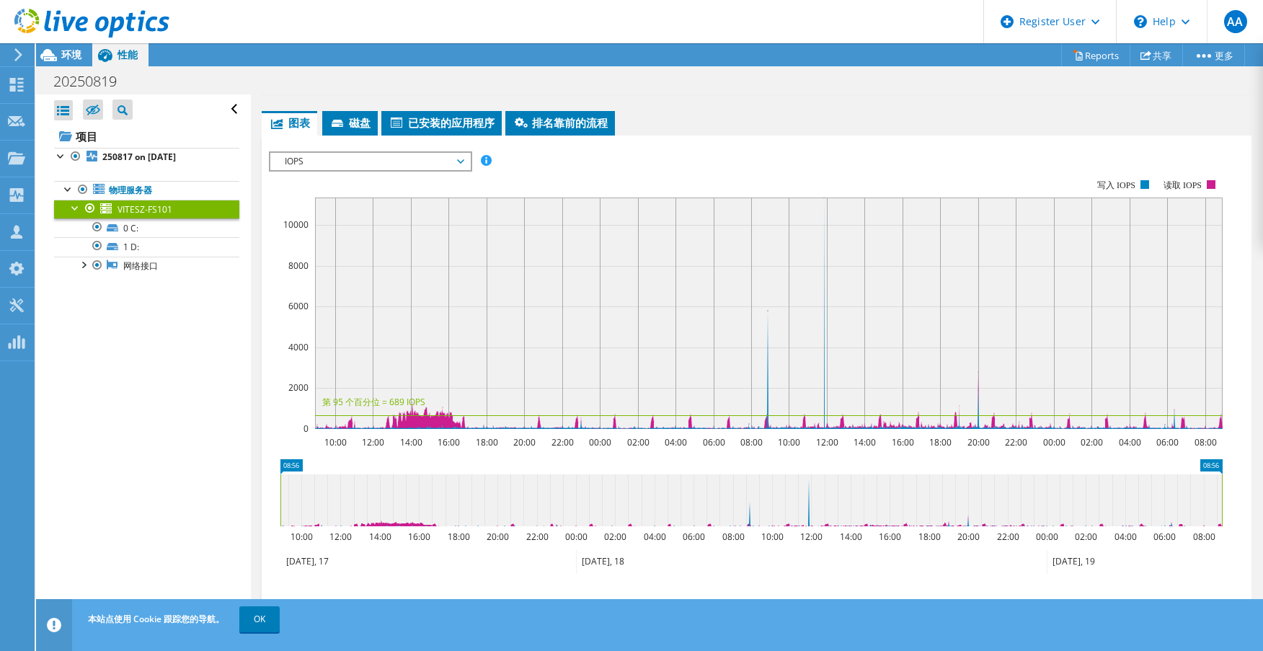
click at [356, 161] on span "IOPS" at bounding box center [370, 161] width 185 height 17
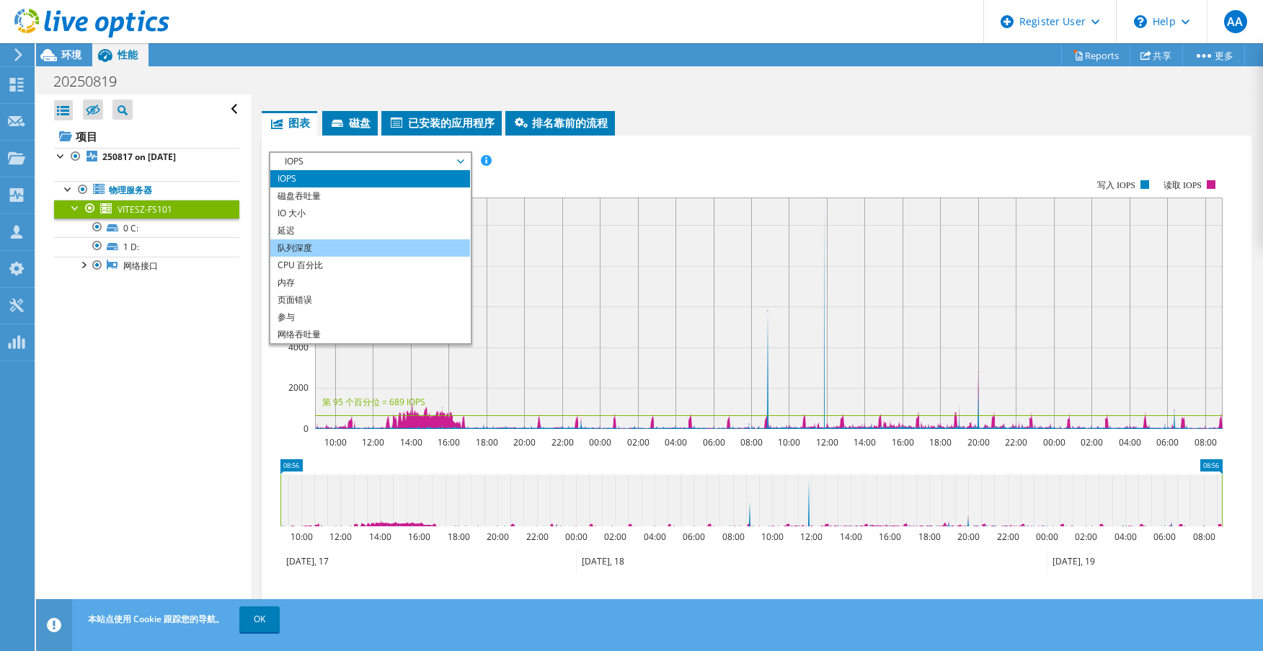
click at [302, 243] on li "队列深度" at bounding box center [370, 247] width 200 height 17
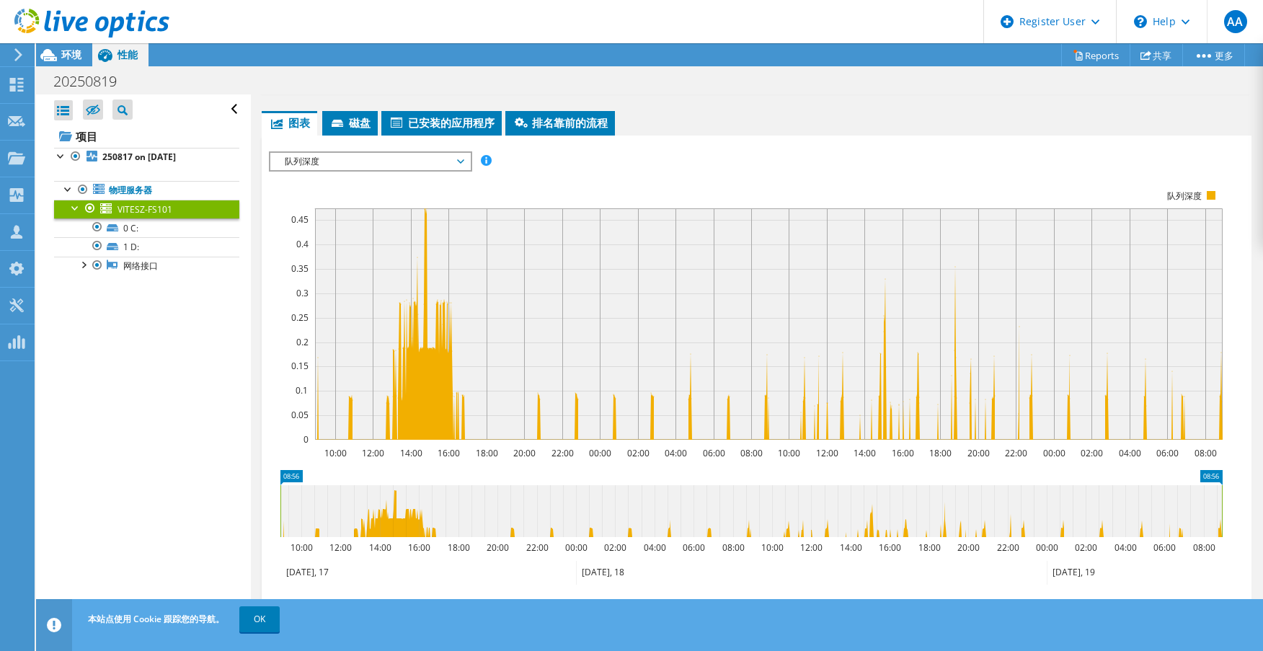
click at [342, 160] on span "队列深度" at bounding box center [370, 161] width 185 height 17
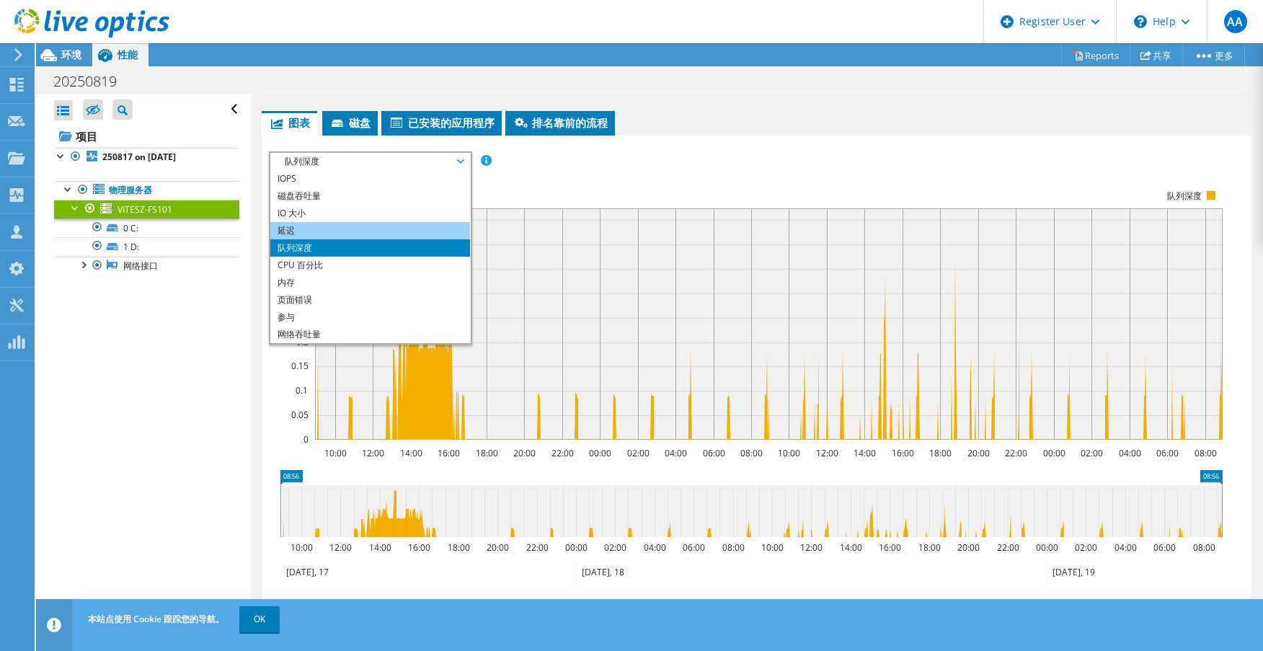
click at [301, 225] on li "延迟" at bounding box center [370, 230] width 200 height 17
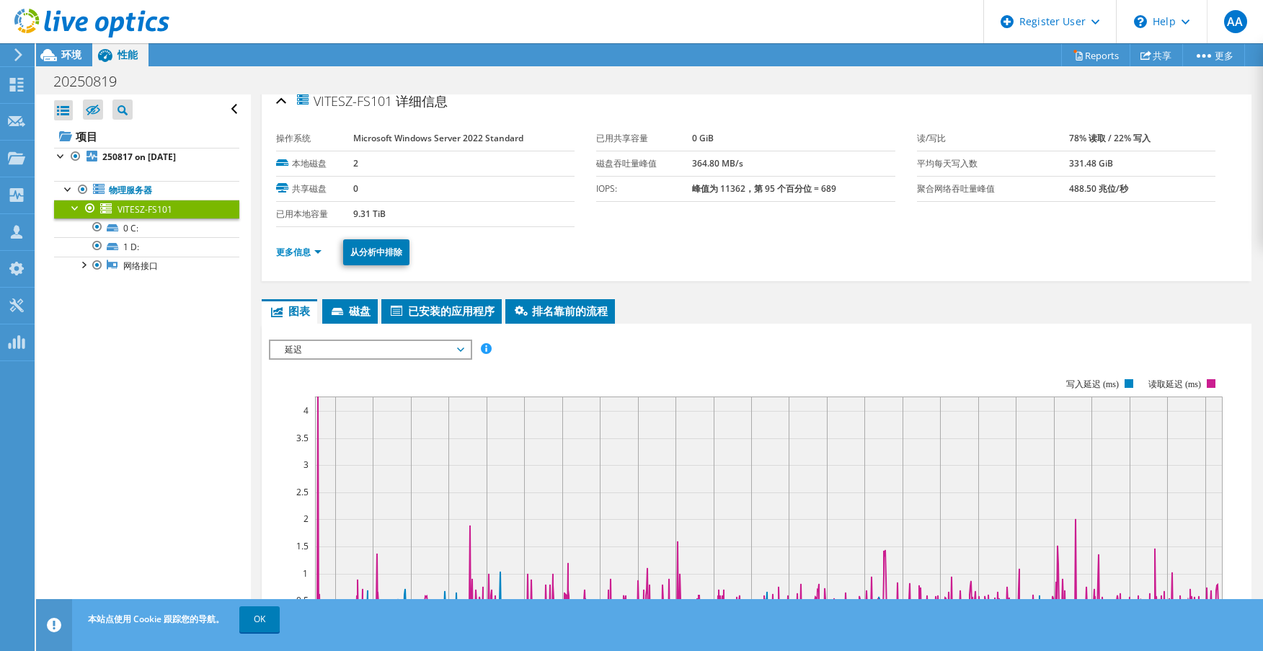
scroll to position [0, 0]
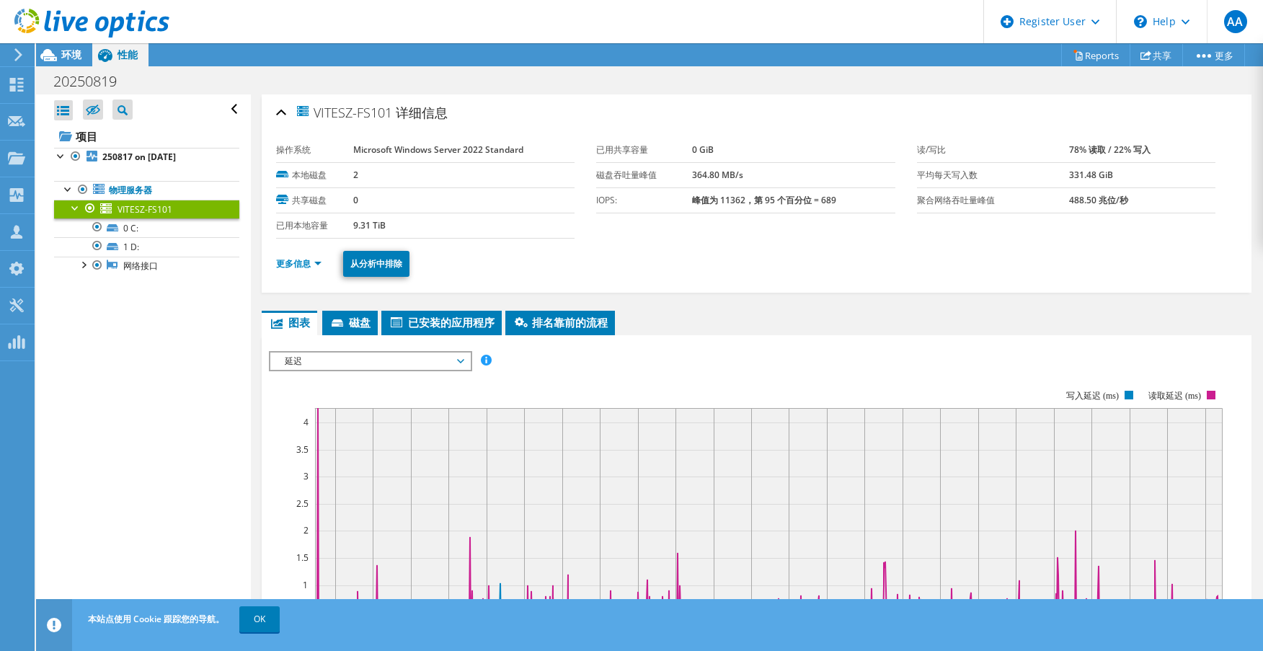
click at [381, 358] on span "延迟" at bounding box center [370, 360] width 185 height 17
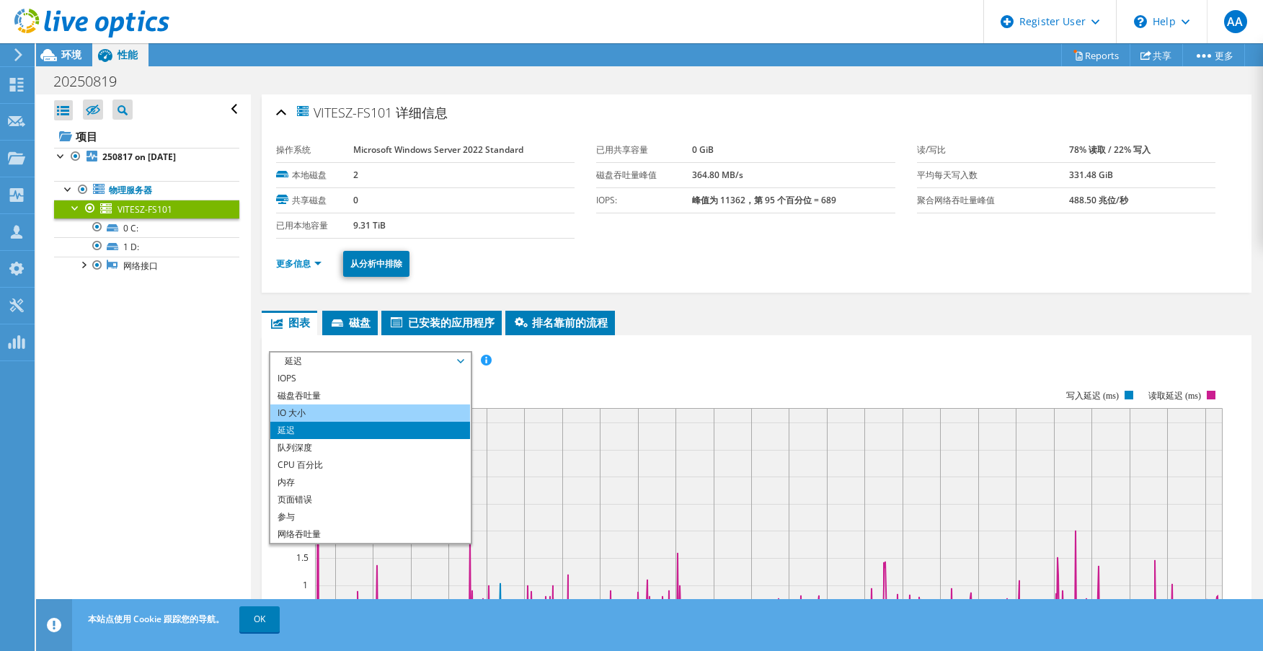
click at [340, 405] on li "IO 大小" at bounding box center [370, 412] width 200 height 17
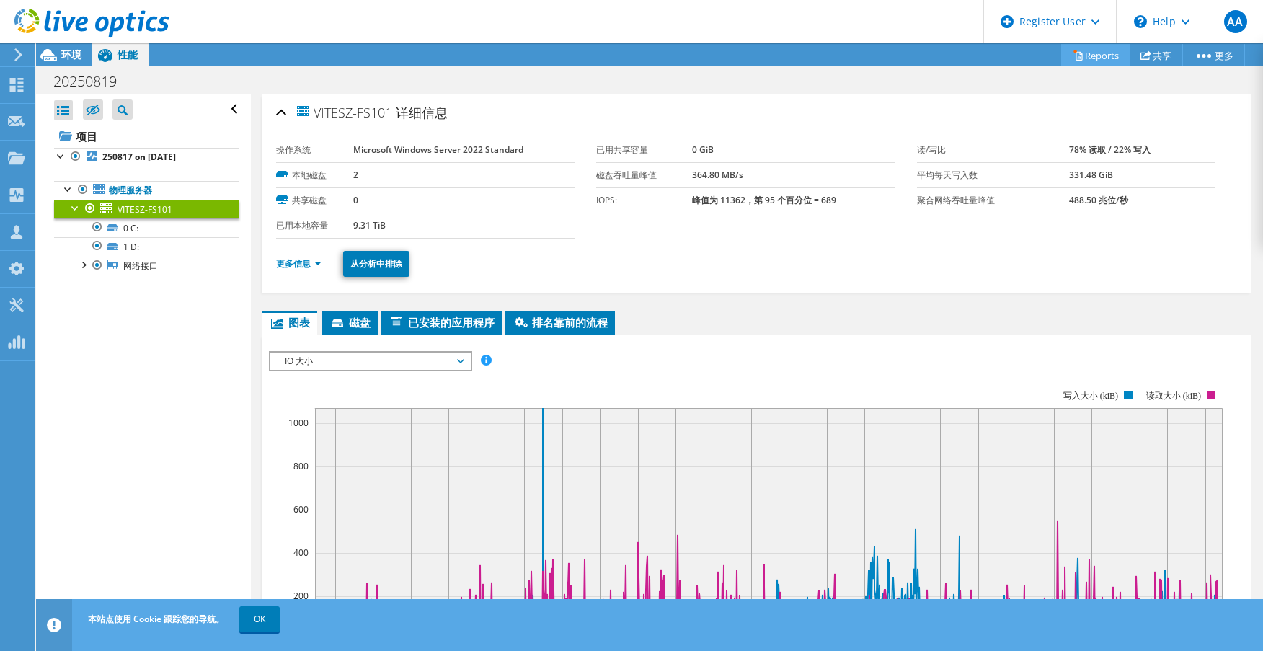
click at [1094, 56] on link "Reports" at bounding box center [1095, 55] width 69 height 22
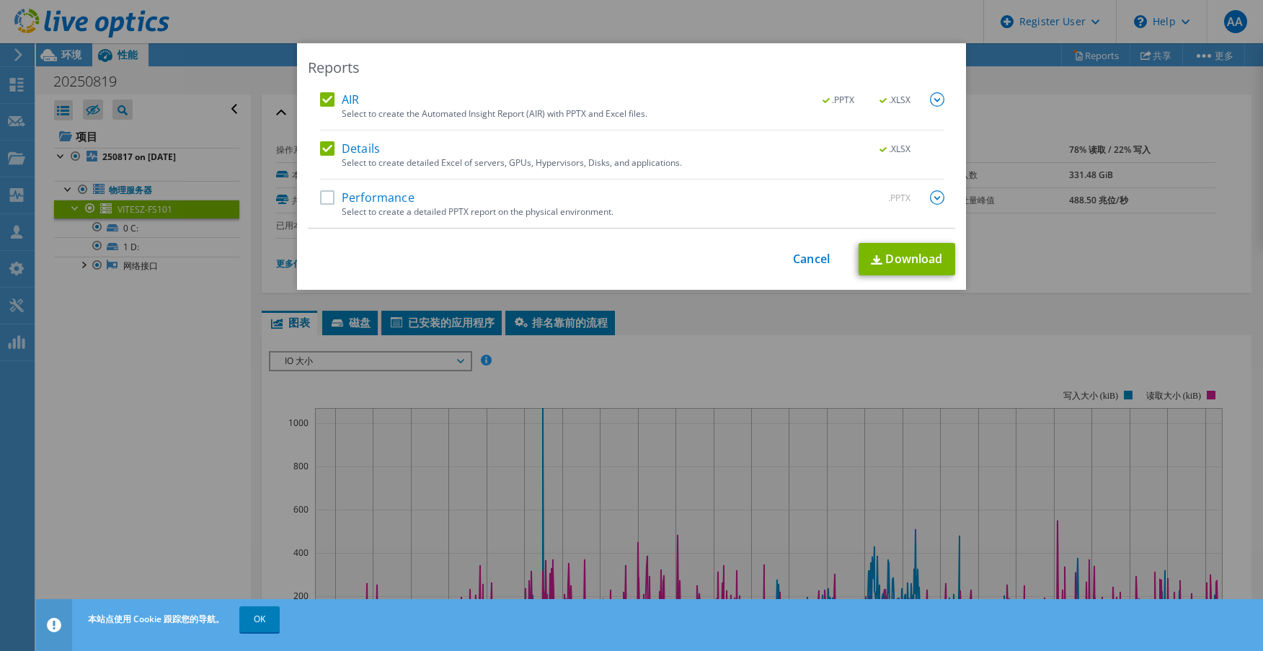
click at [321, 196] on label "Performance" at bounding box center [367, 197] width 94 height 14
click at [0, 0] on input "Performance" at bounding box center [0, 0] width 0 height 0
click at [323, 99] on label "AIR" at bounding box center [339, 99] width 39 height 14
click at [0, 0] on input "AIR" at bounding box center [0, 0] width 0 height 0
click at [325, 144] on label "Details" at bounding box center [350, 148] width 60 height 14
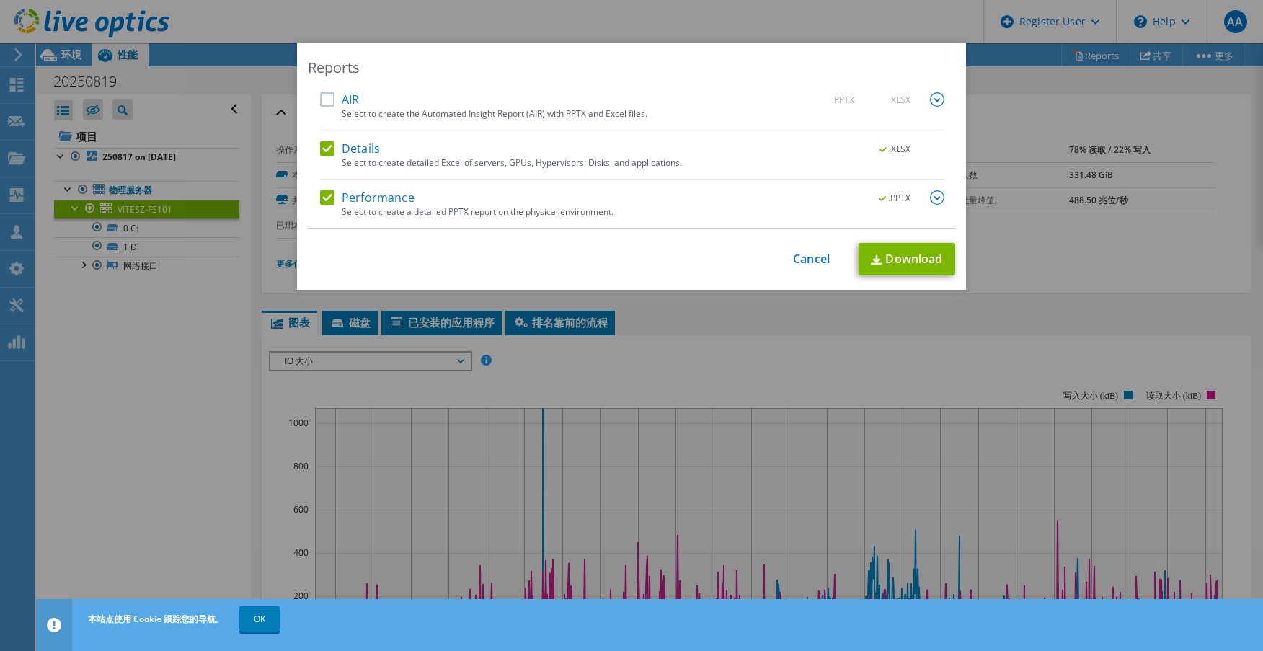
click at [0, 0] on input "Details" at bounding box center [0, 0] width 0 height 0
click at [930, 198] on img at bounding box center [937, 197] width 14 height 14
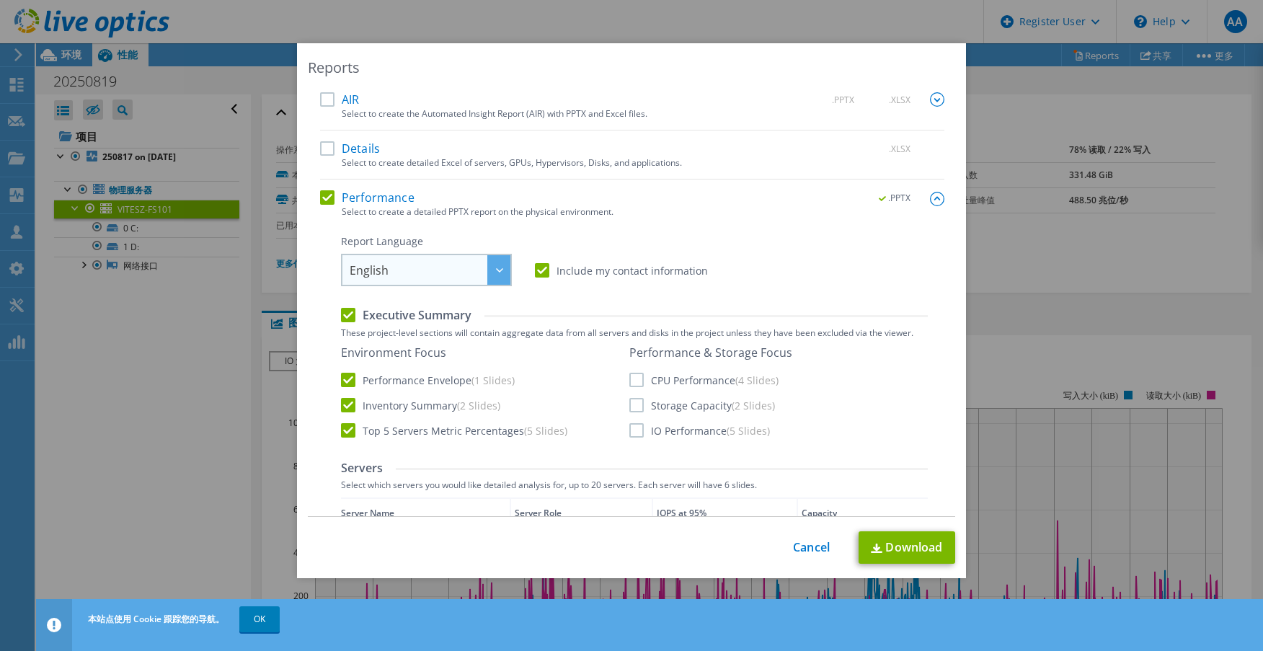
click at [453, 270] on span "English" at bounding box center [430, 270] width 161 height 30
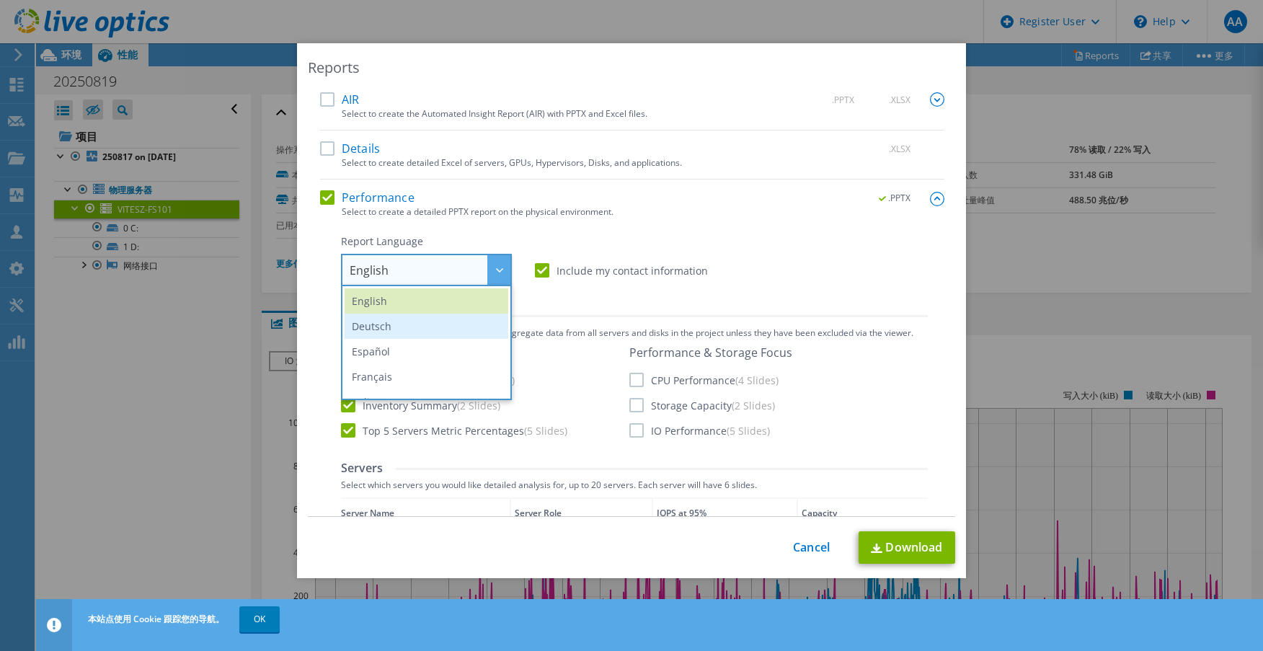
scroll to position [169, 0]
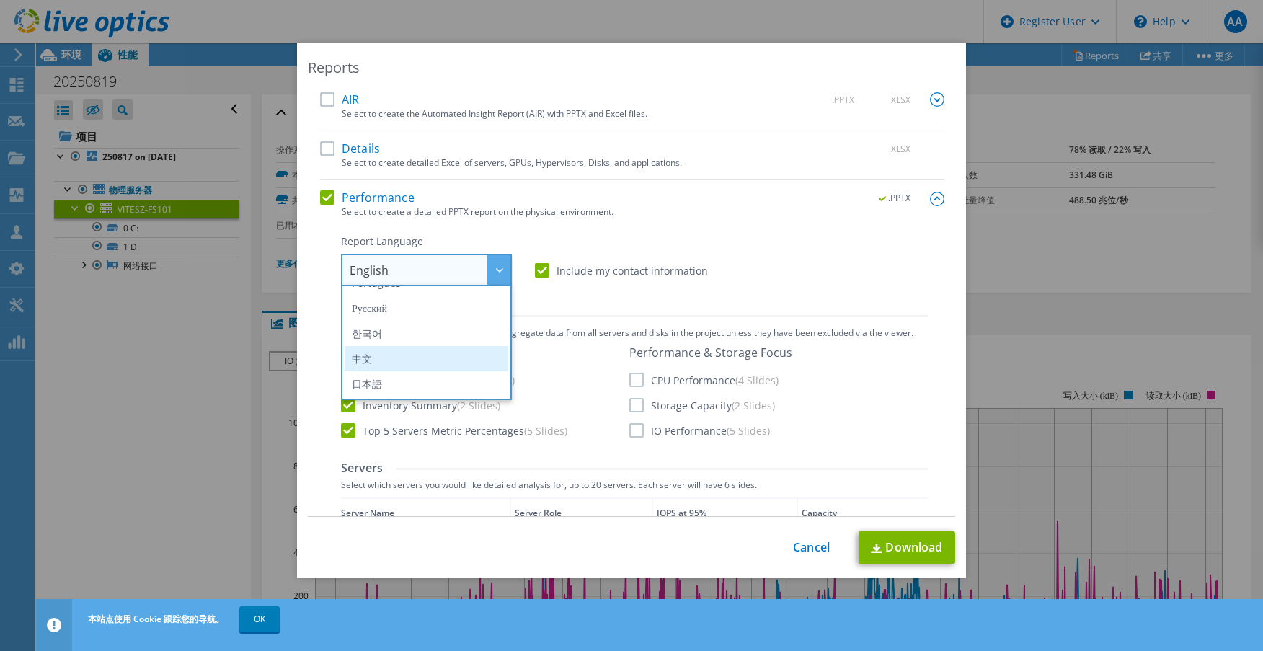
click at [392, 360] on li "中文" at bounding box center [427, 358] width 164 height 25
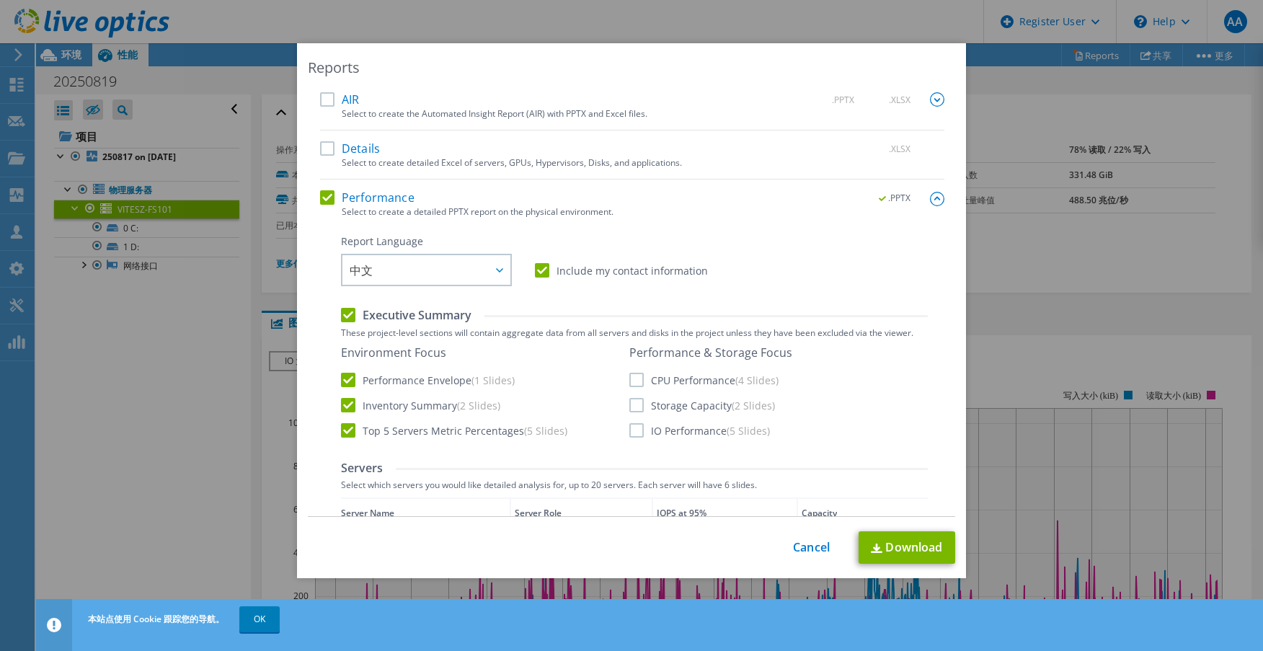
click at [631, 379] on label "CPU Performance (4 Slides)" at bounding box center [703, 380] width 149 height 14
click at [0, 0] on input "CPU Performance (4 Slides)" at bounding box center [0, 0] width 0 height 0
click at [629, 401] on label "Storage Capacity (2 Slides)" at bounding box center [702, 405] width 146 height 14
click at [0, 0] on input "Storage Capacity (2 Slides)" at bounding box center [0, 0] width 0 height 0
click at [635, 431] on label "IO Performance (5 Slides)" at bounding box center [699, 430] width 141 height 14
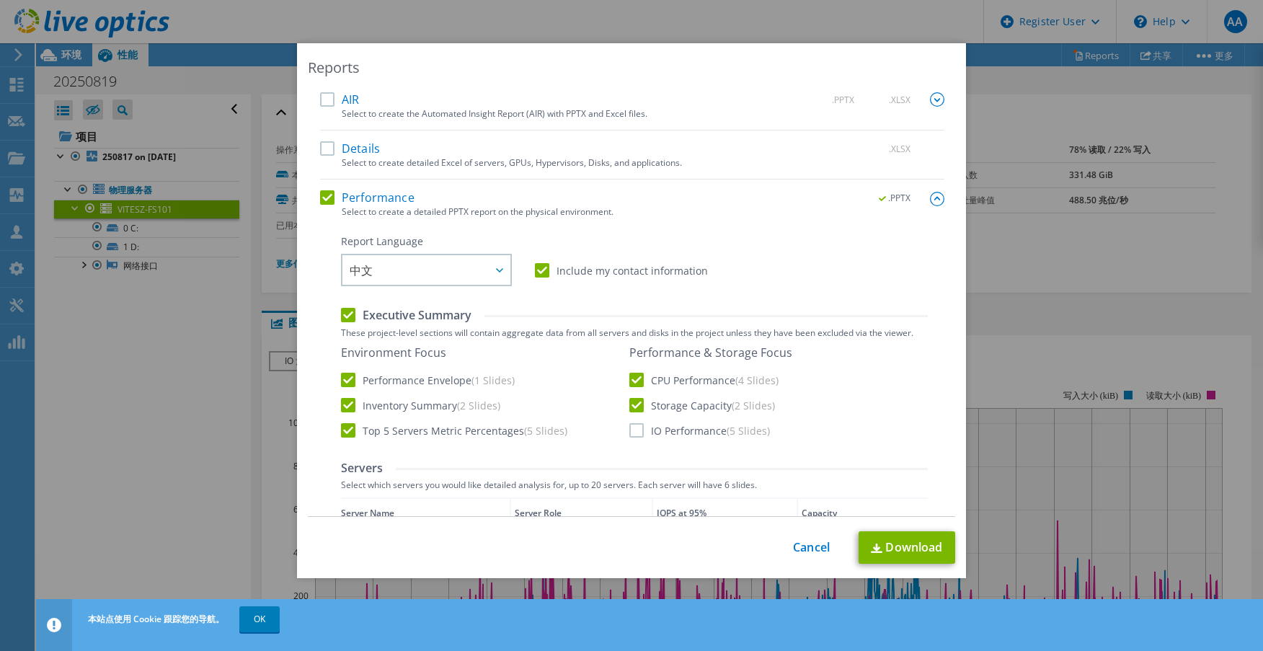
click at [0, 0] on input "IO Performance (5 Slides)" at bounding box center [0, 0] width 0 height 0
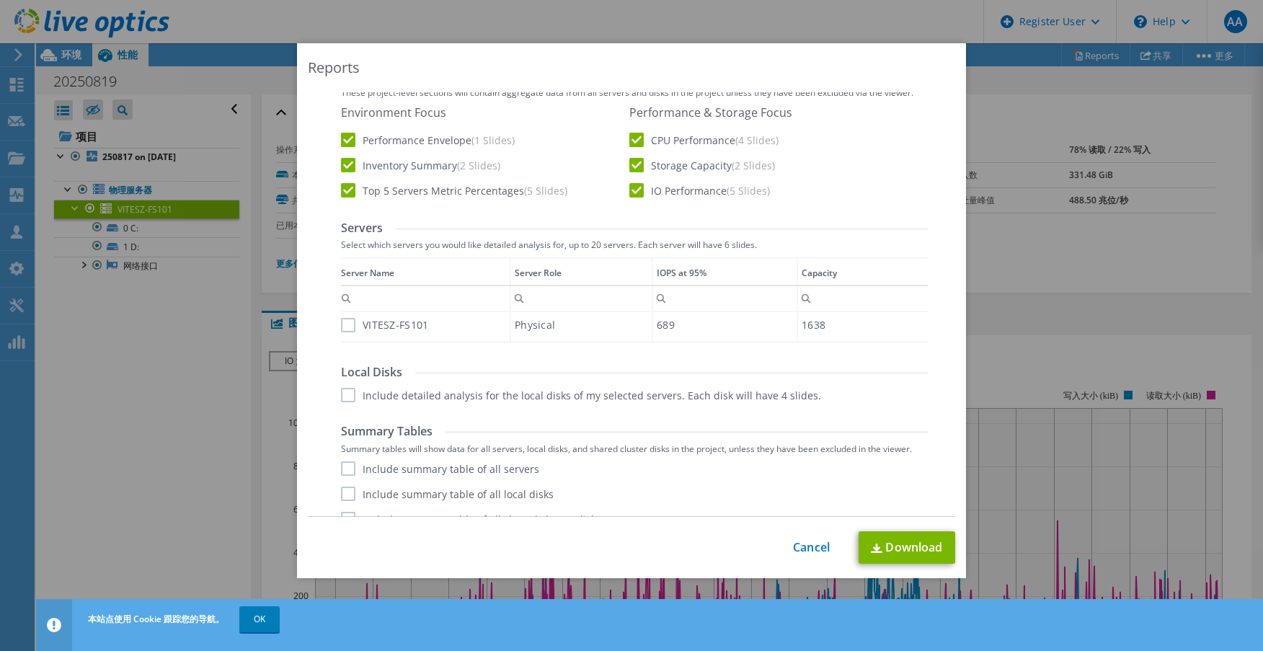
scroll to position [261, 0]
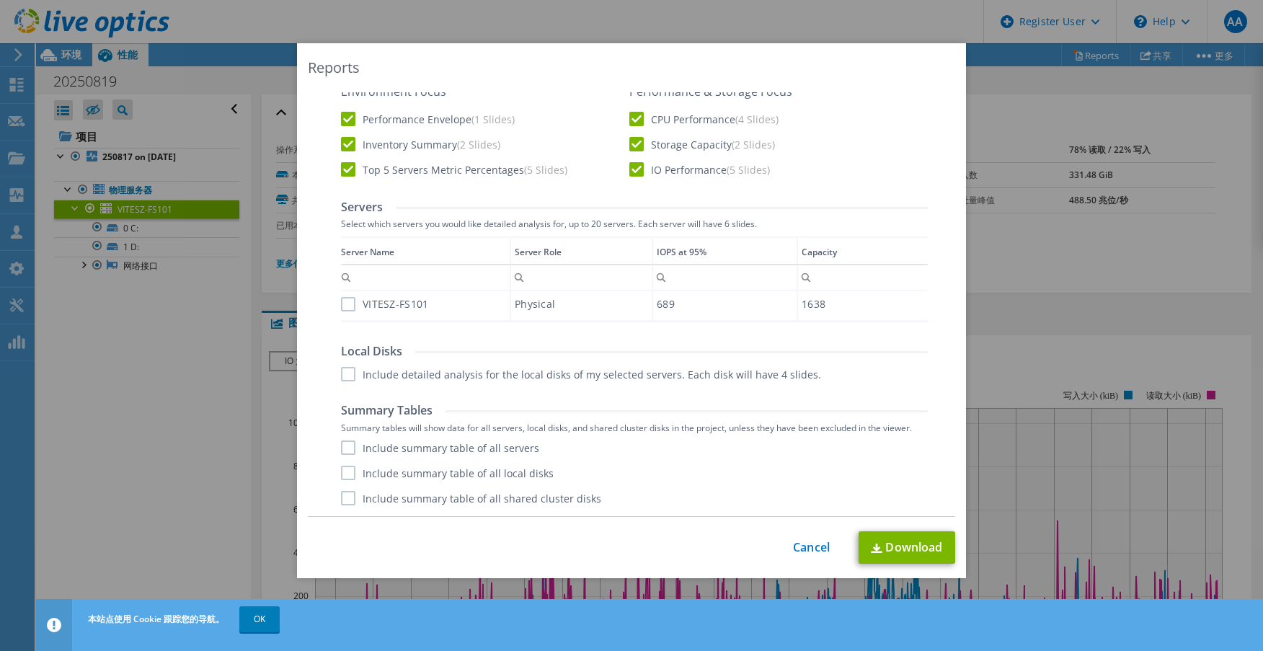
click at [349, 370] on label "Include detailed analysis for the local disks of my selected servers. Each disk…" at bounding box center [581, 374] width 480 height 14
click at [0, 0] on input "Include detailed analysis for the local disks of my selected servers. Each disk…" at bounding box center [0, 0] width 0 height 0
click at [942, 562] on link "Download" at bounding box center [907, 547] width 97 height 32
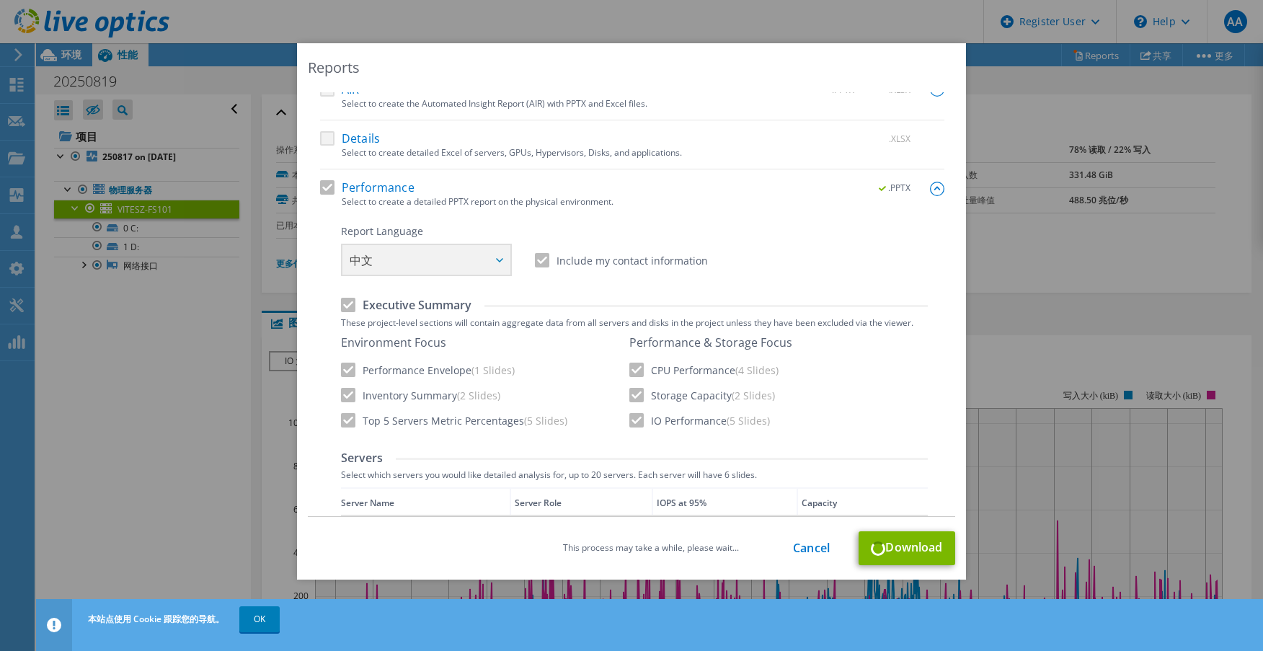
scroll to position [0, 0]
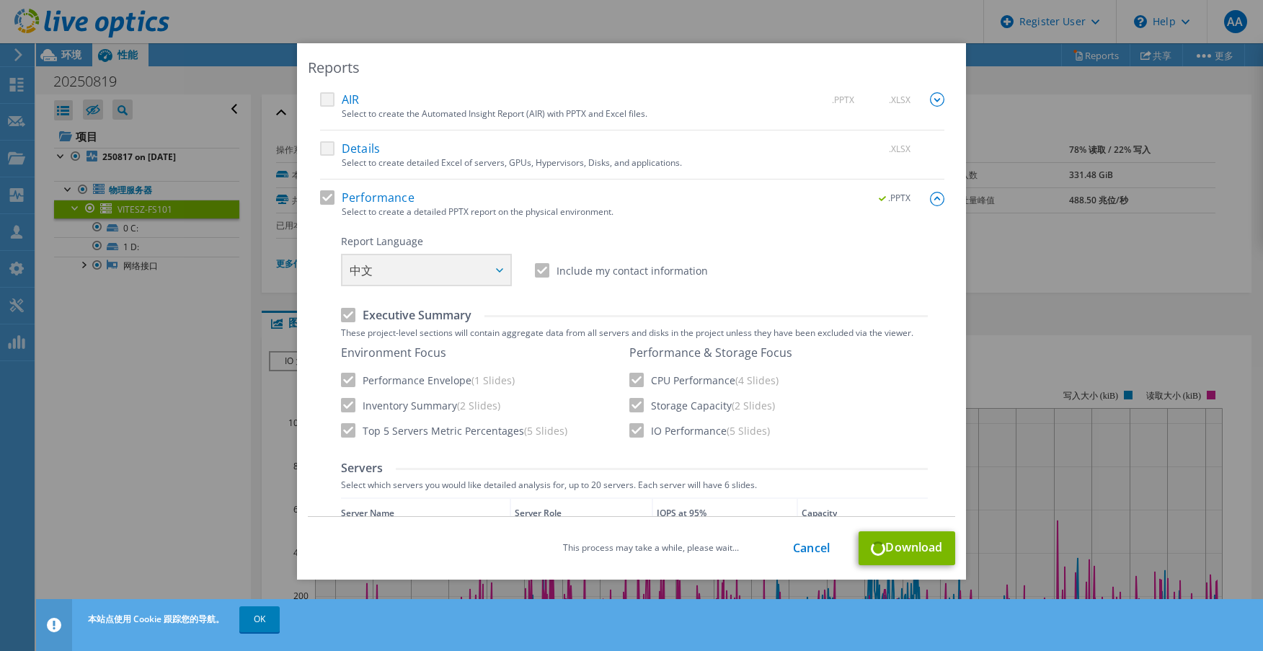
click at [884, 551] on div "This process may take a while, please wait... Cancel Download" at bounding box center [631, 548] width 647 height 34
click at [799, 546] on link "Cancel" at bounding box center [811, 548] width 37 height 14
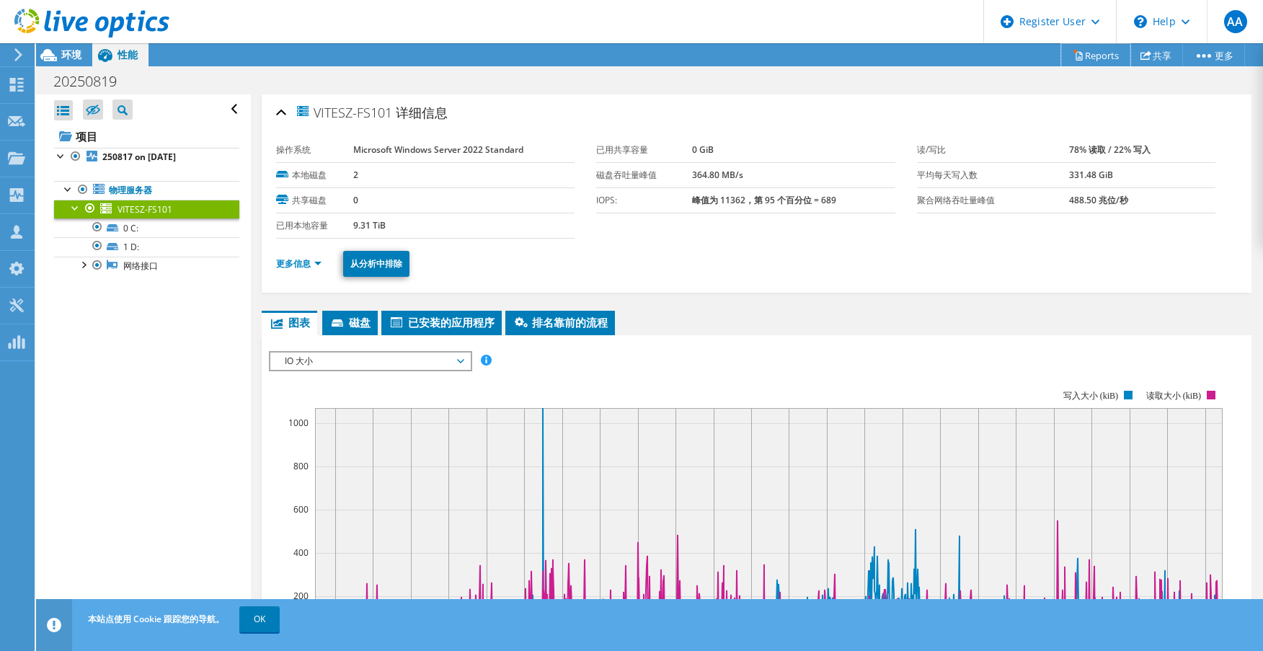
click at [1089, 50] on link "Reports" at bounding box center [1095, 55] width 69 height 22
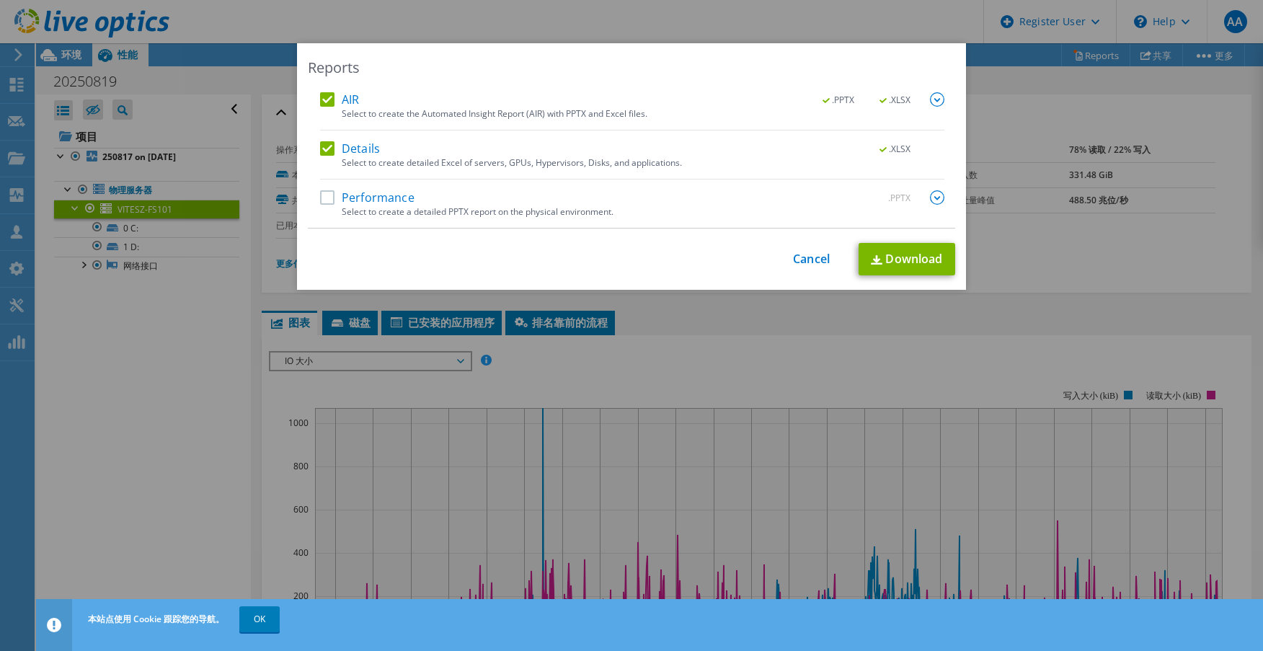
click at [320, 95] on label "AIR" at bounding box center [339, 99] width 39 height 14
click at [0, 0] on input "AIR" at bounding box center [0, 0] width 0 height 0
click at [325, 150] on label "Details" at bounding box center [350, 148] width 60 height 14
click at [0, 0] on input "Details" at bounding box center [0, 0] width 0 height 0
click at [320, 191] on label "Performance" at bounding box center [367, 197] width 94 height 14
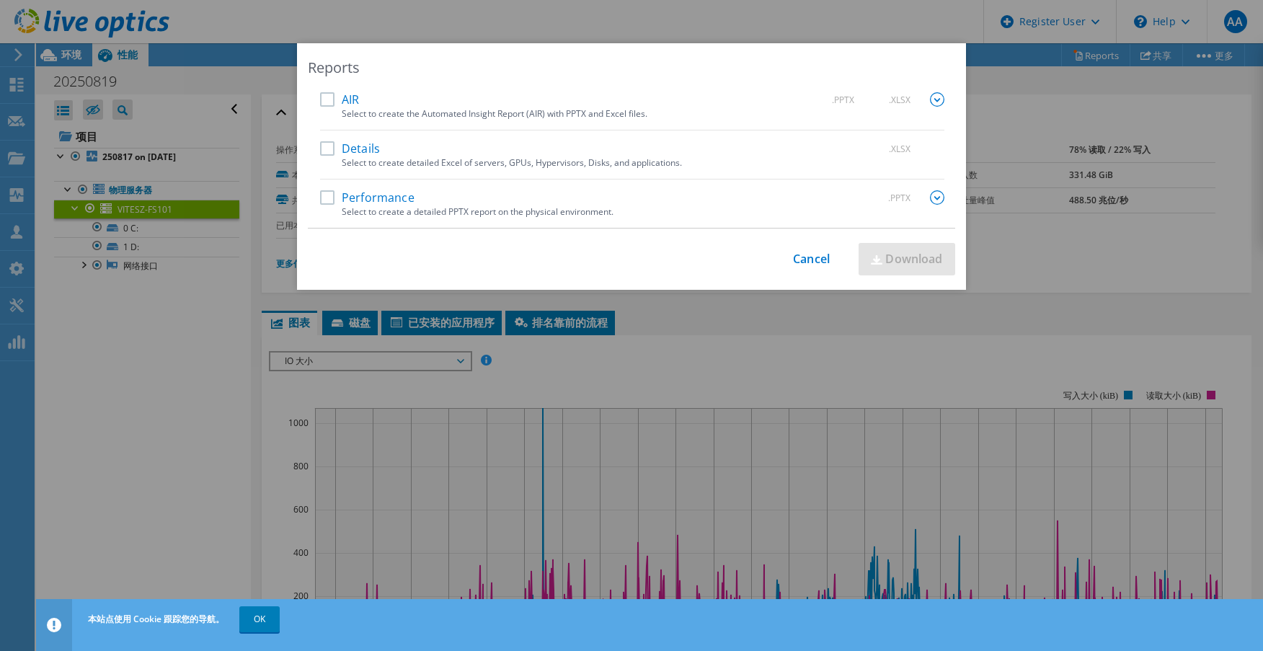
click at [0, 0] on input "Performance" at bounding box center [0, 0] width 0 height 0
click at [931, 198] on img at bounding box center [937, 197] width 14 height 14
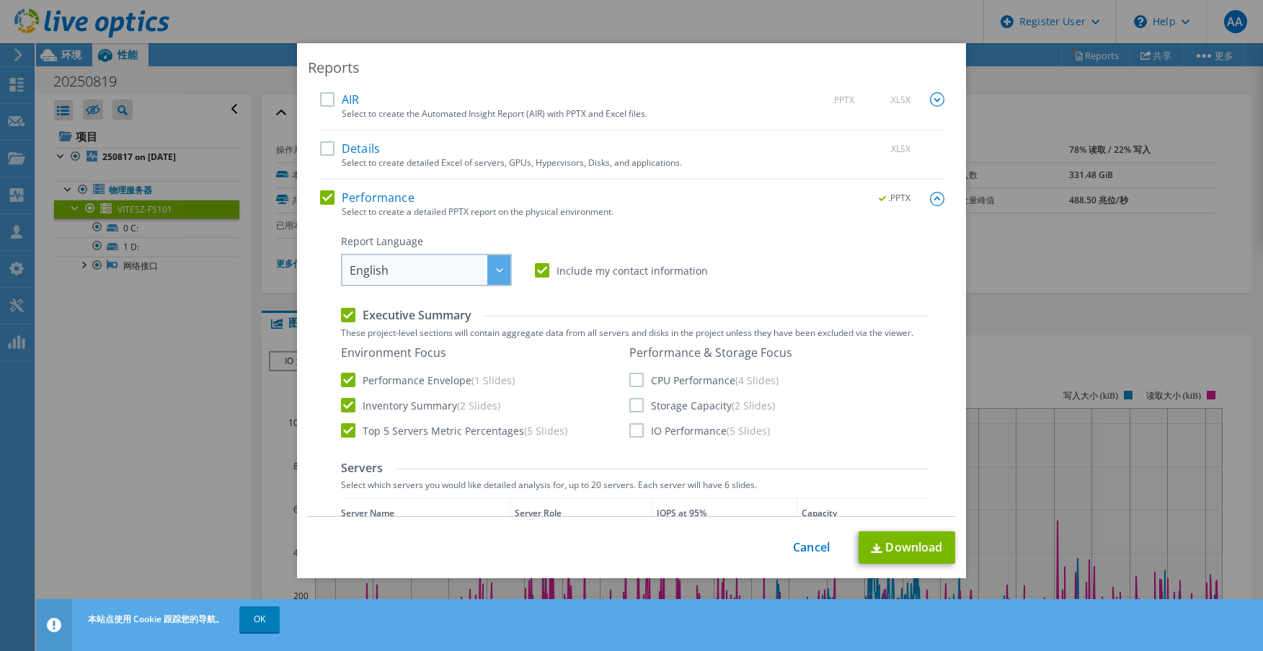
click at [447, 284] on div "English English Deutsch Español Français Italiano Polski Português Русский 한국어 …" at bounding box center [426, 270] width 171 height 32
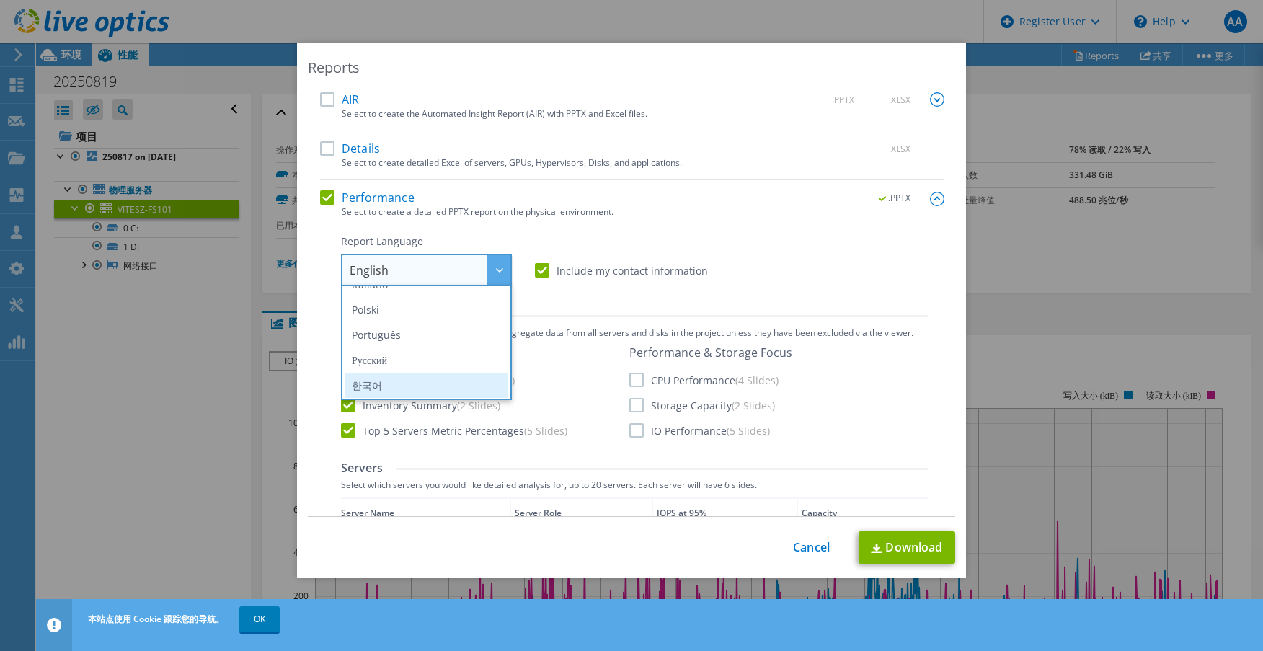
scroll to position [169, 0]
click at [401, 359] on li "中文" at bounding box center [427, 358] width 164 height 25
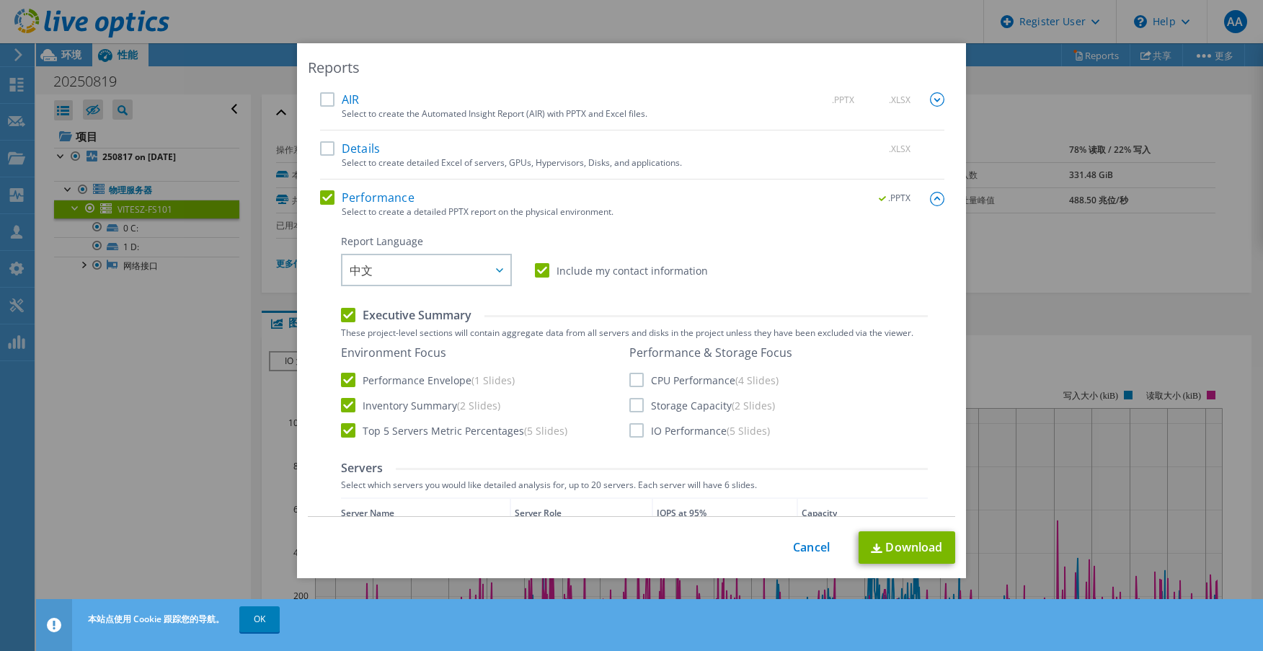
click at [644, 377] on label "CPU Performance (4 Slides)" at bounding box center [703, 380] width 149 height 14
click at [0, 0] on input "CPU Performance (4 Slides)" at bounding box center [0, 0] width 0 height 0
click at [643, 402] on label "Storage Capacity (2 Slides)" at bounding box center [702, 405] width 146 height 14
click at [0, 0] on input "Storage Capacity (2 Slides)" at bounding box center [0, 0] width 0 height 0
click at [650, 425] on label "IO Performance (5 Slides)" at bounding box center [699, 430] width 141 height 14
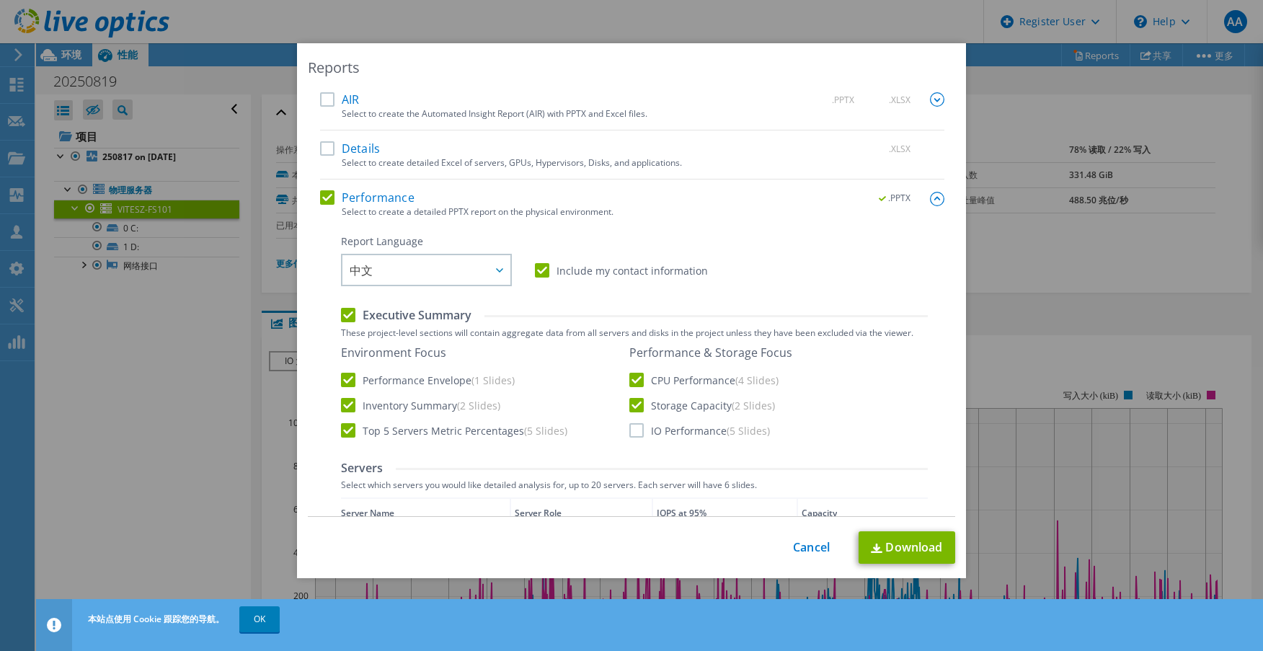
click at [0, 0] on input "IO Performance (5 Slides)" at bounding box center [0, 0] width 0 height 0
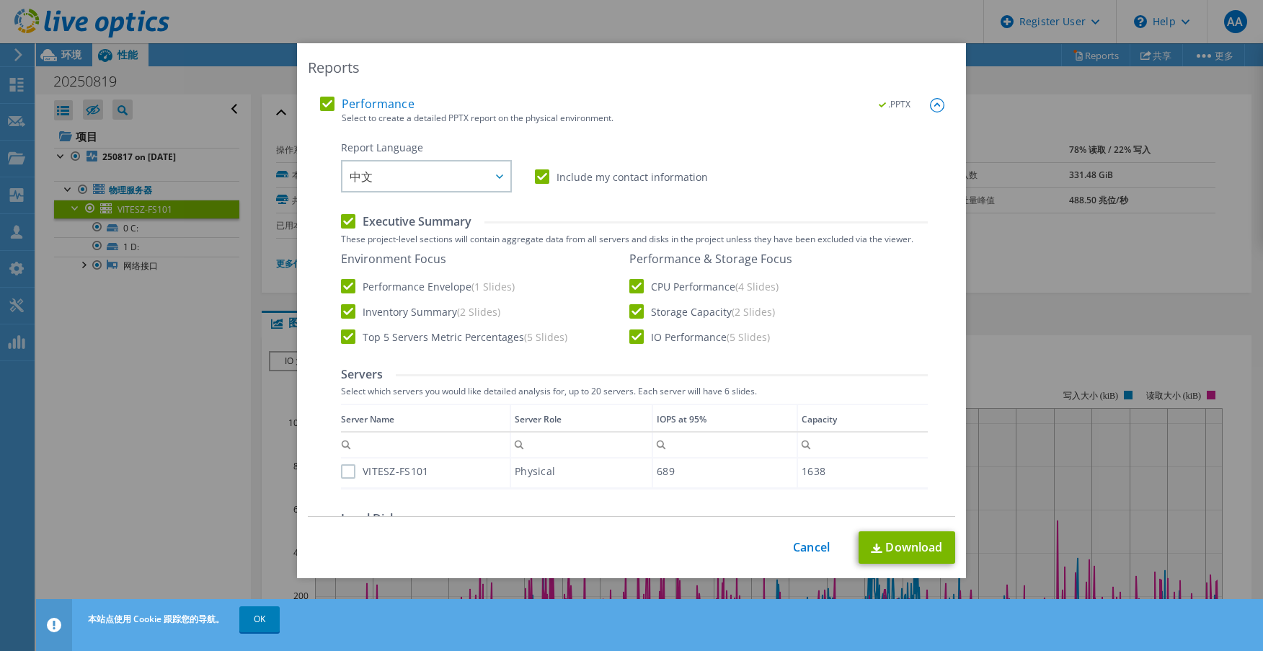
scroll to position [240, 0]
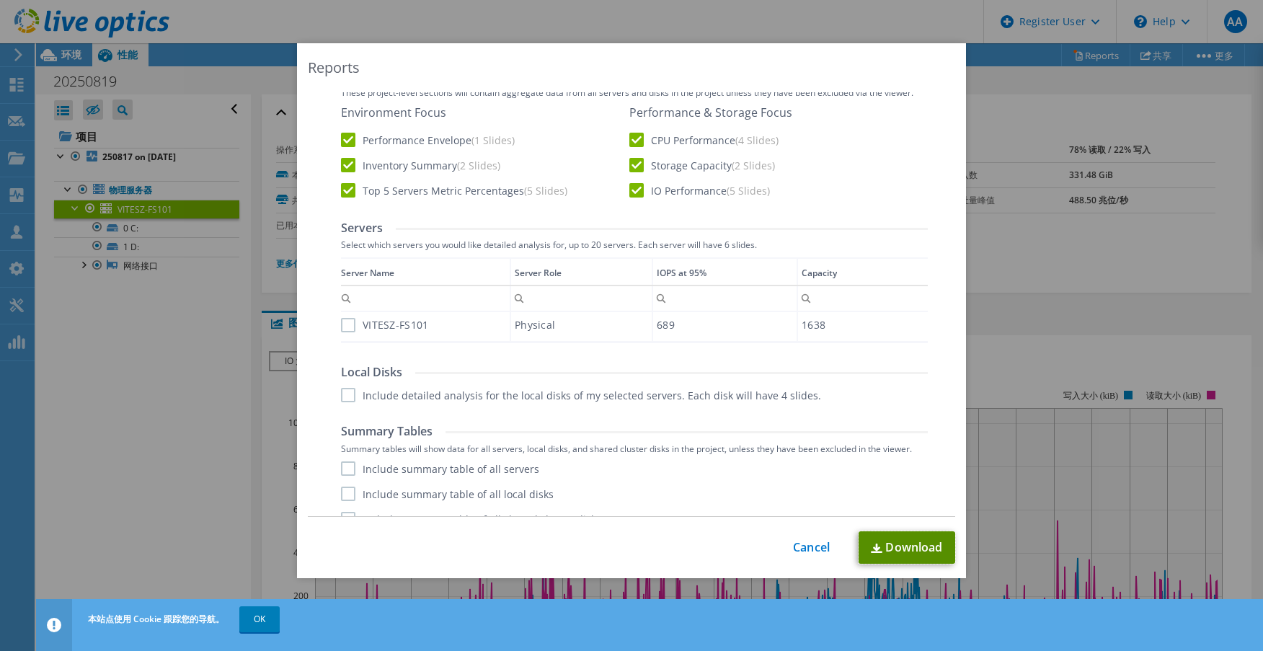
click at [903, 541] on link "Download" at bounding box center [907, 547] width 97 height 32
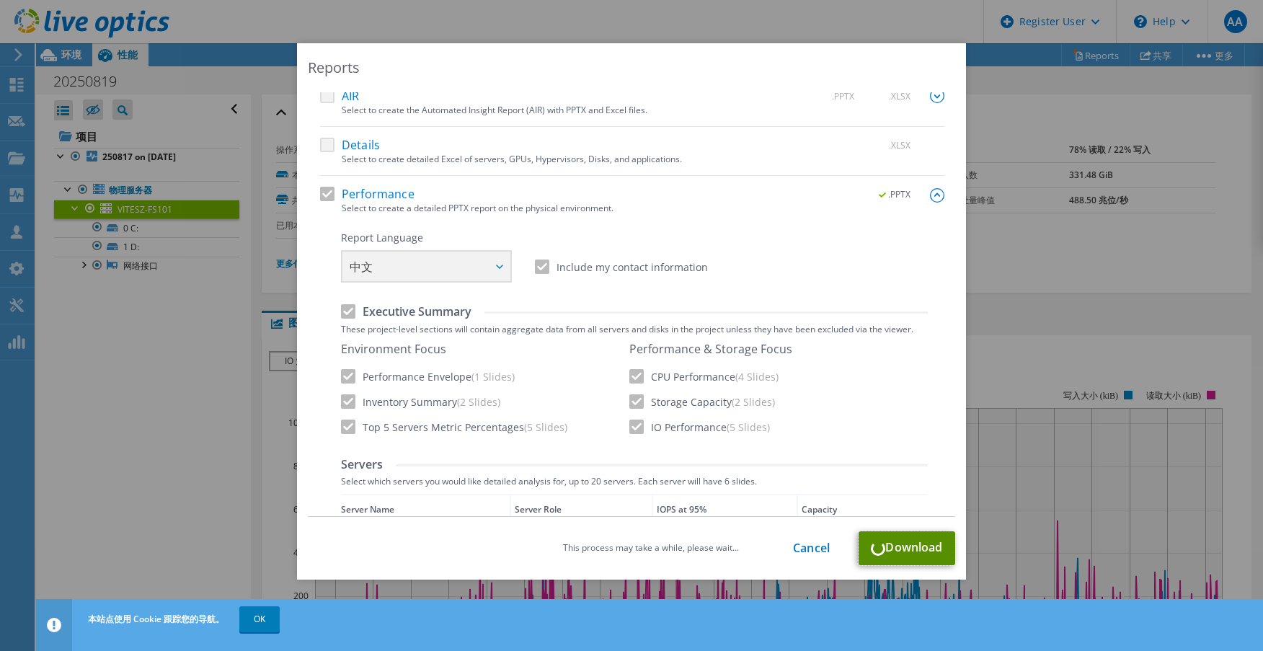
scroll to position [0, 0]
